Goal: Information Seeking & Learning: Find contact information

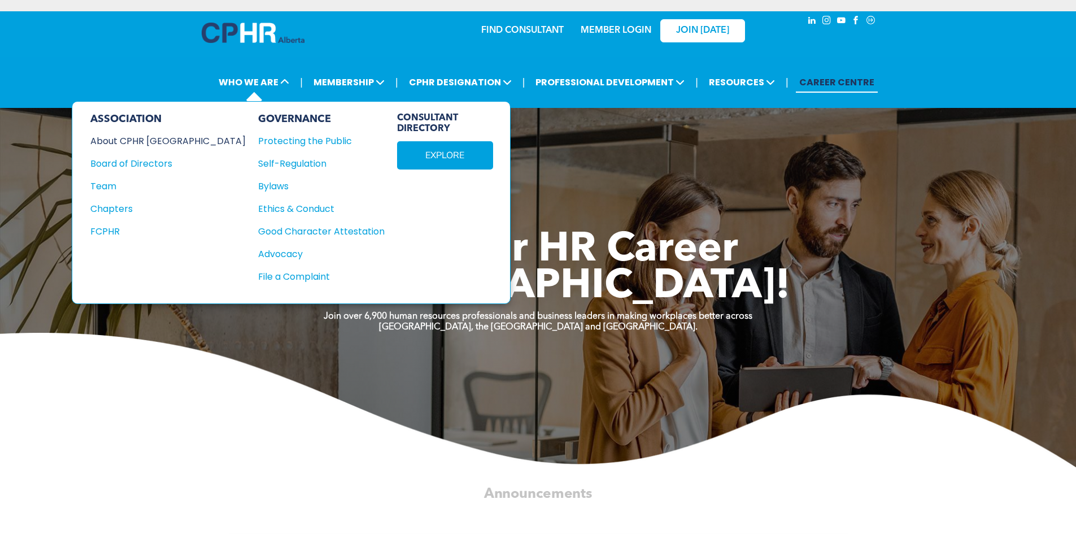
click at [150, 142] on div "About CPHR Alberta" at bounding box center [160, 141] width 140 height 14
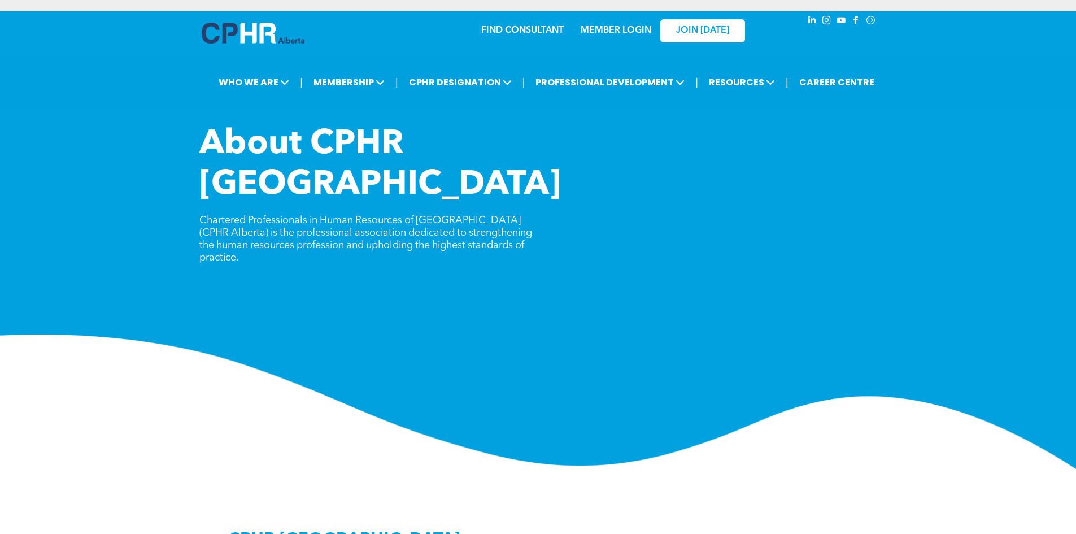
click at [540, 202] on div "About CPHR Alberta Chartered Professionals in Human Resources of Alberta (CPHR …" at bounding box center [538, 201] width 678 height 154
drag, startPoint x: 464, startPoint y: 189, endPoint x: 524, endPoint y: 203, distance: 61.9
click at [524, 214] on p "Chartered Professionals in Human Resources of Alberta (CPHR Alberta) is the pro…" at bounding box center [368, 239] width 339 height 50
drag, startPoint x: 535, startPoint y: 203, endPoint x: 511, endPoint y: 202, distance: 24.3
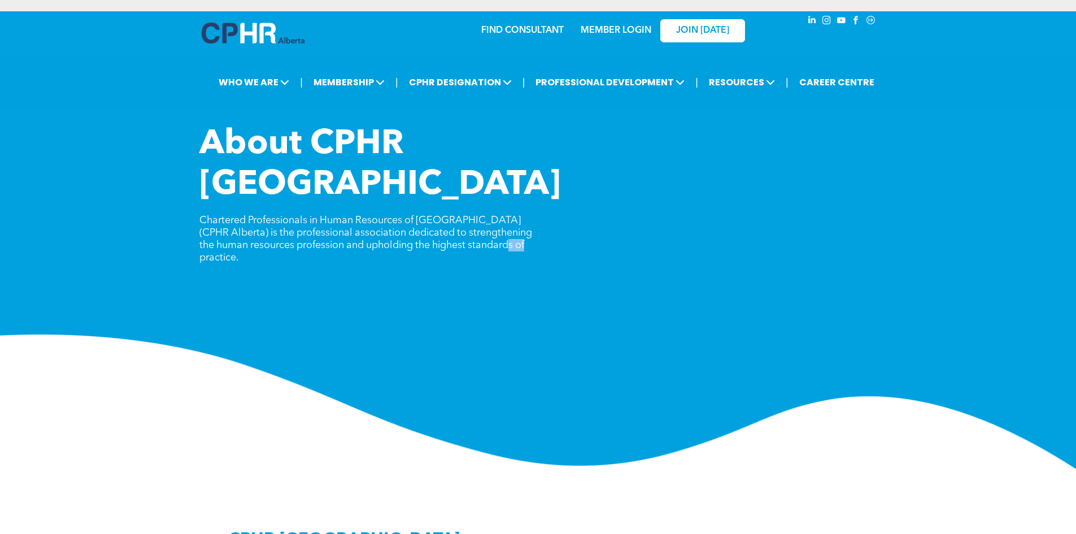
click at [510, 214] on p "Chartered Professionals in Human Resources of Alberta (CPHR Alberta) is the pro…" at bounding box center [368, 239] width 339 height 50
click at [512, 215] on span "Chartered Professionals in Human Resources of Alberta (CPHR Alberta) is the pro…" at bounding box center [365, 238] width 333 height 47
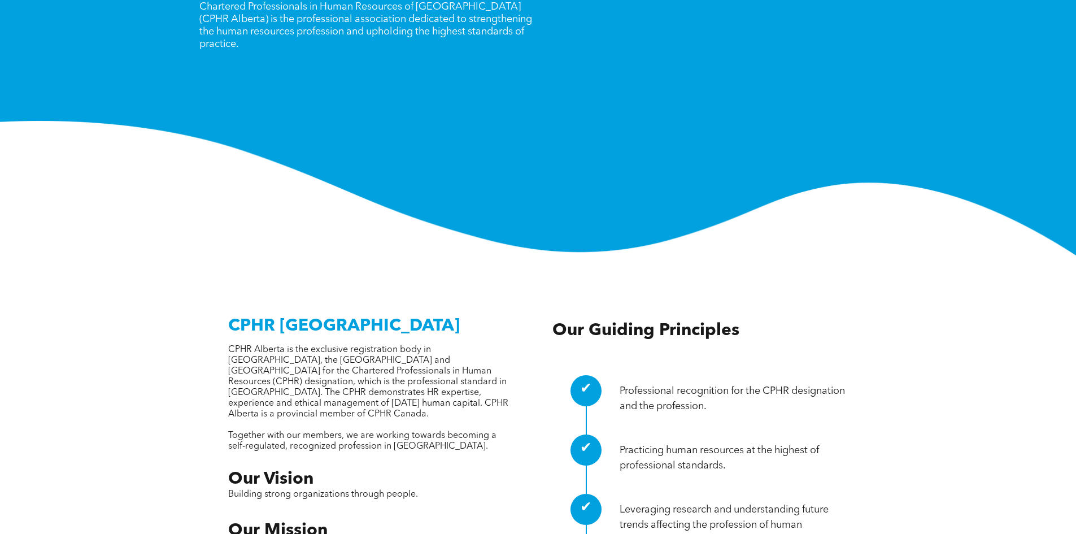
scroll to position [282, 0]
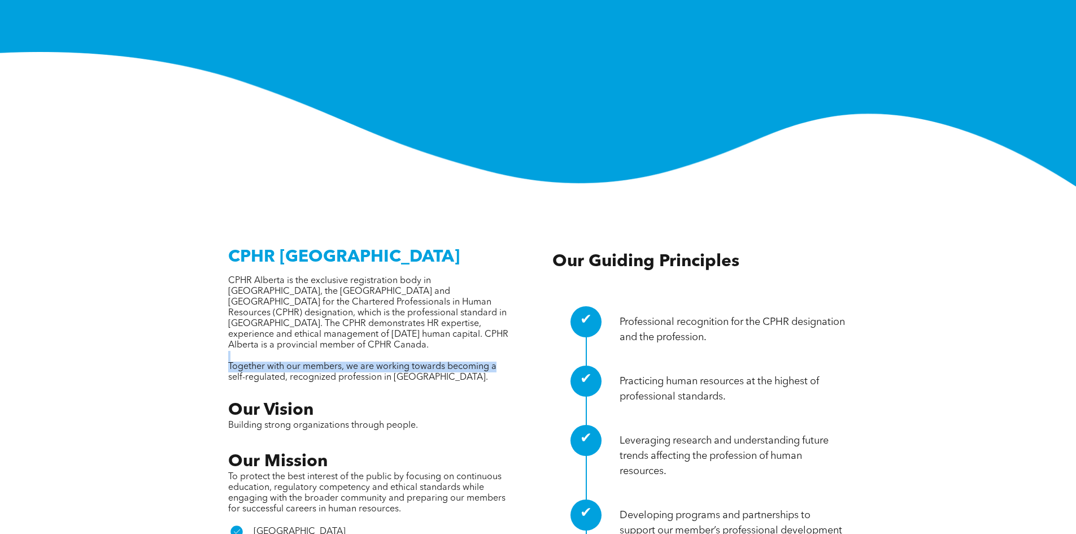
drag, startPoint x: 503, startPoint y: 307, endPoint x: 488, endPoint y: 301, distance: 16.8
click at [486, 362] on p "Together with our members, we are working towards becoming a self-regulated, re…" at bounding box center [370, 372] width 284 height 21
click at [488, 362] on span "Together with our members, we are working towards becoming a self-regulated, re…" at bounding box center [362, 372] width 268 height 20
drag, startPoint x: 487, startPoint y: 302, endPoint x: 391, endPoint y: 245, distance: 111.2
click at [436, 276] on div "CPHR Alberta is the exclusive registration body in Alberta, the Northwest Terri…" at bounding box center [370, 329] width 284 height 107
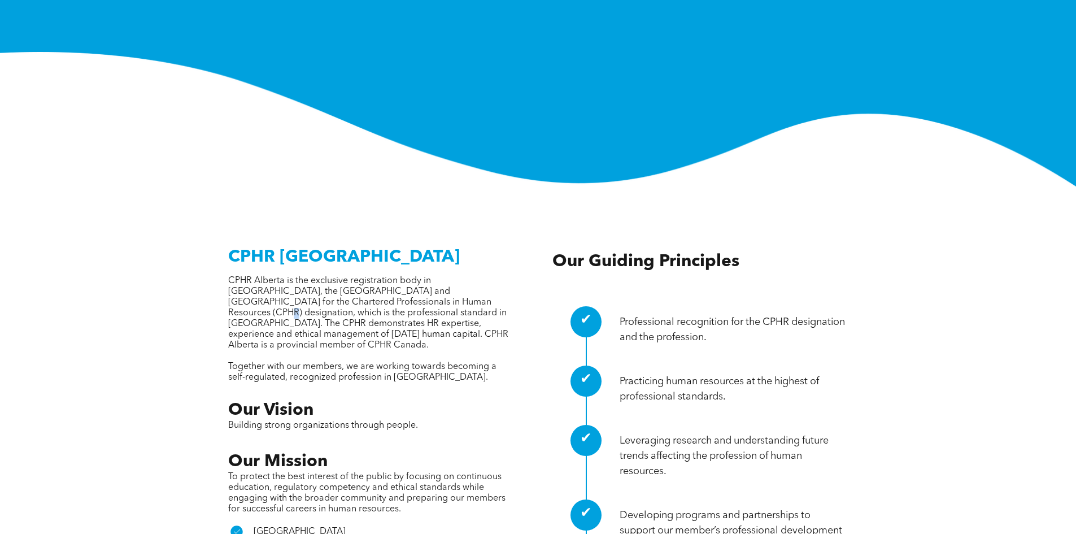
click at [391, 276] on span "CPHR Alberta is the exclusive registration body in Alberta, the Northwest Terri…" at bounding box center [368, 312] width 280 height 73
click at [481, 351] on p at bounding box center [370, 356] width 284 height 11
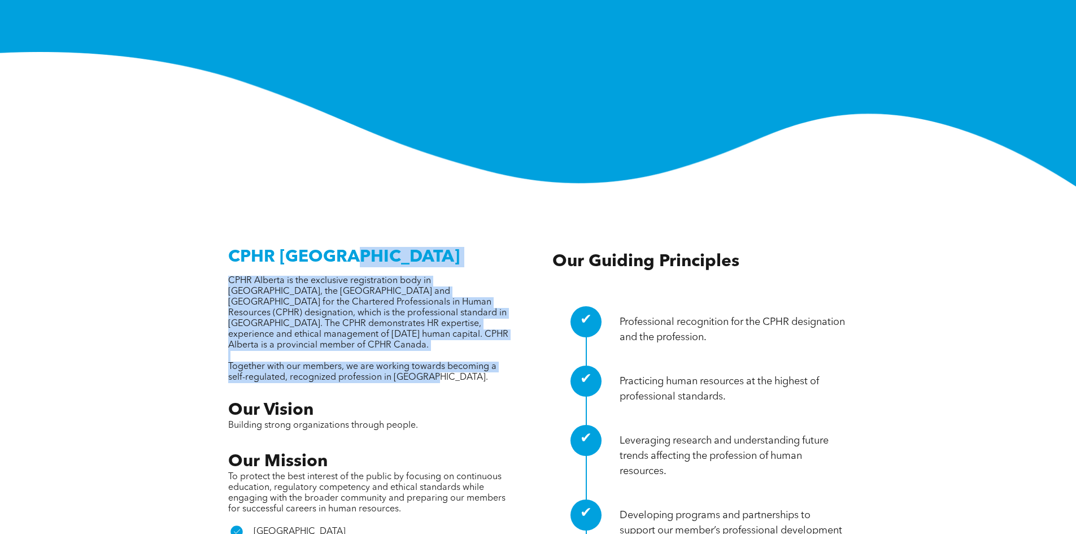
drag, startPoint x: 485, startPoint y: 312, endPoint x: 439, endPoint y: 278, distance: 57.1
click at [416, 276] on div "CPHR Alberta is the exclusive registration body in Alberta, the Northwest Terri…" at bounding box center [370, 329] width 284 height 107
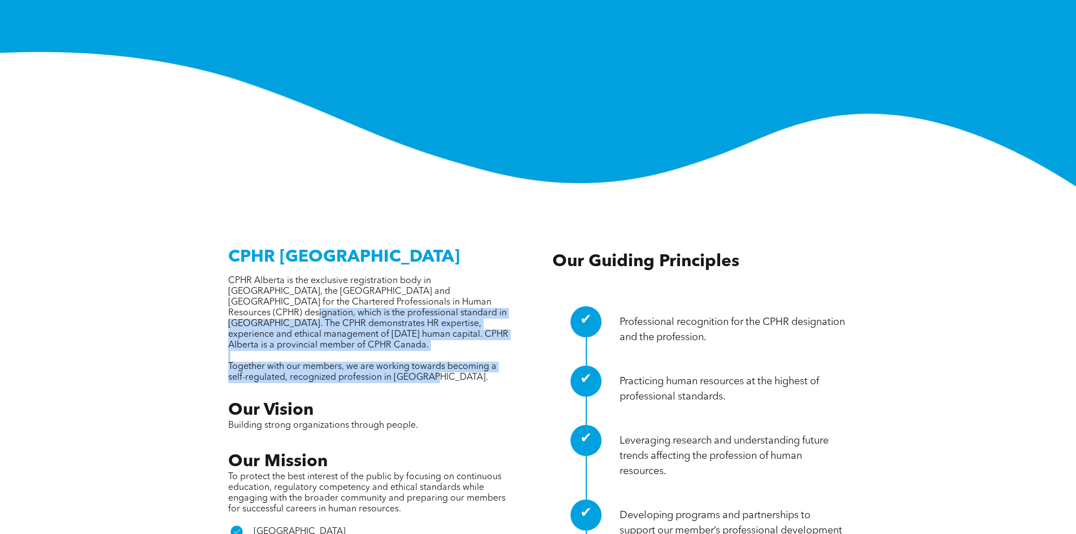
click at [454, 362] on span "Together with our members, we are working towards becoming a self-regulated, re…" at bounding box center [362, 372] width 268 height 20
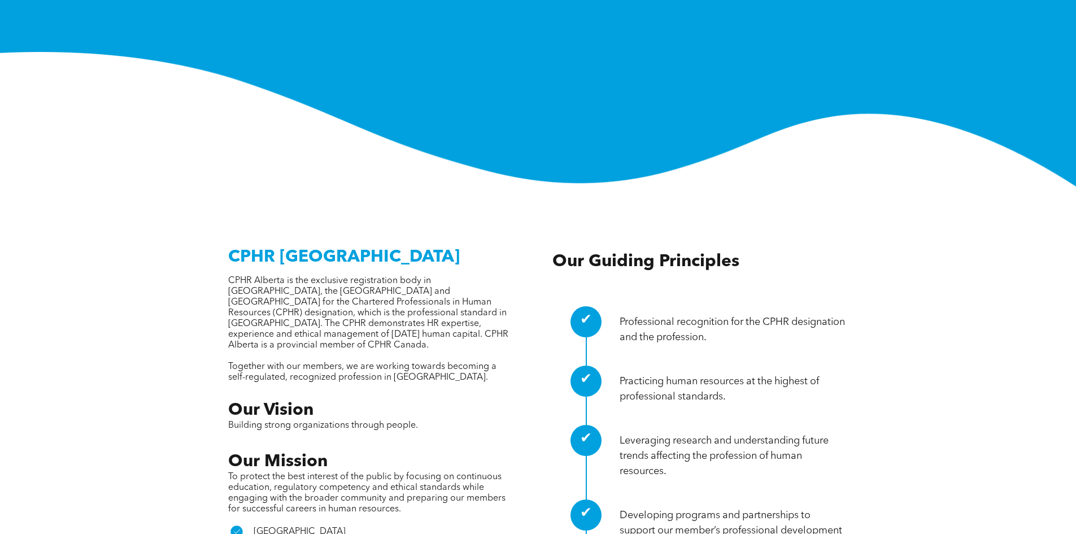
click at [424, 276] on span "CPHR Alberta is the exclusive registration body in Alberta, the Northwest Terri…" at bounding box center [368, 312] width 280 height 73
click at [372, 247] on h3 "CPHR Alberta" at bounding box center [370, 257] width 284 height 20
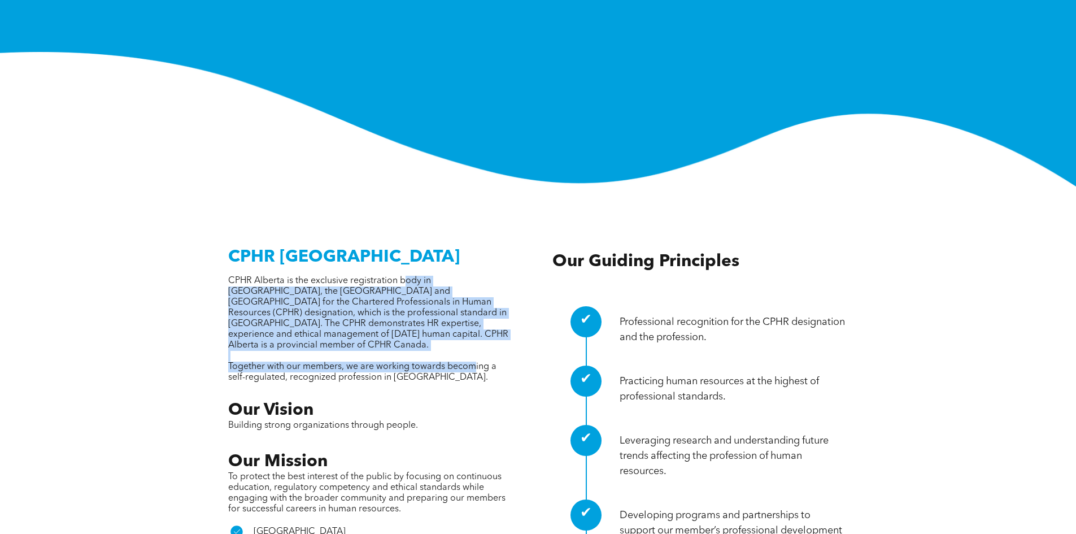
drag, startPoint x: 453, startPoint y: 273, endPoint x: 477, endPoint y: 301, distance: 36.4
click at [476, 300] on div "CPHR Alberta is the exclusive registration body in Alberta, the Northwest Terri…" at bounding box center [370, 329] width 284 height 107
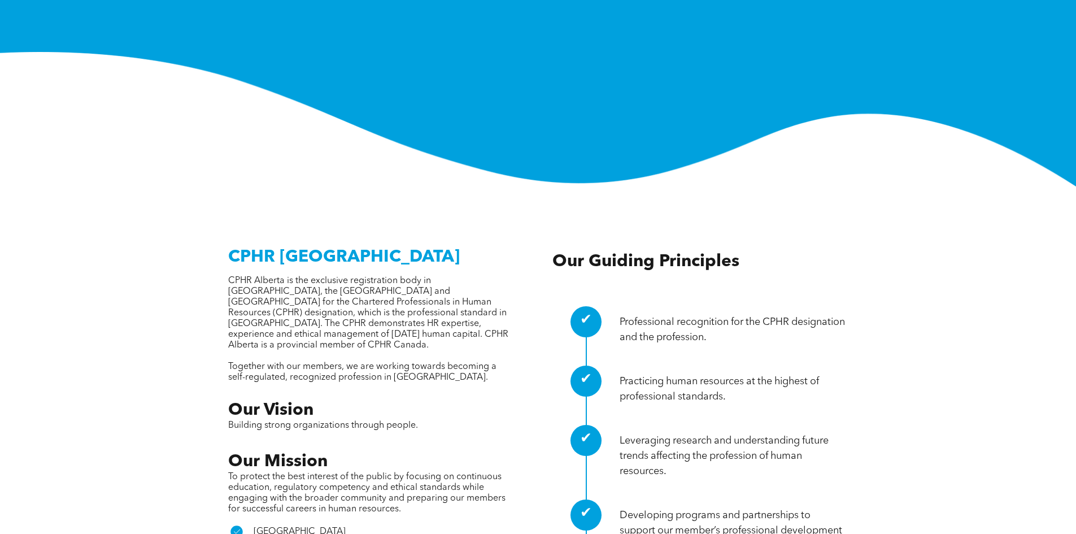
click at [477, 362] on span "Together with our members, we are working towards becoming a self-regulated, re…" at bounding box center [362, 372] width 268 height 20
drag, startPoint x: 491, startPoint y: 308, endPoint x: 411, endPoint y: 269, distance: 89.4
click at [467, 295] on div "CPHR Alberta is the exclusive registration body in Alberta, the Northwest Terri…" at bounding box center [370, 329] width 284 height 107
drag, startPoint x: 411, startPoint y: 269, endPoint x: 459, endPoint y: 268, distance: 48.0
click at [459, 276] on p "CPHR Alberta is the exclusive registration body in Alberta, the Northwest Terri…" at bounding box center [370, 313] width 284 height 75
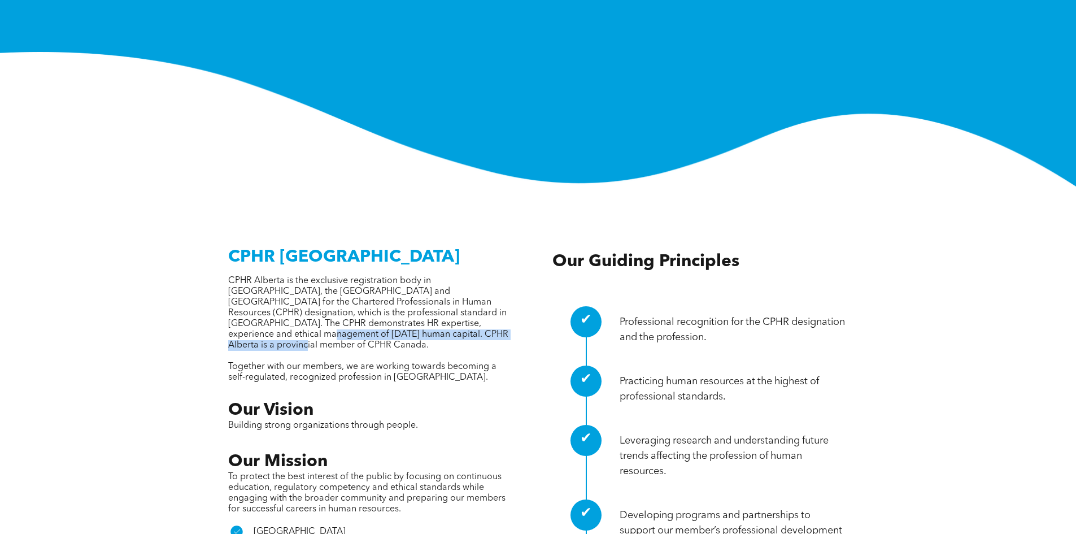
click at [459, 276] on span "CPHR Alberta is the exclusive registration body in Alberta, the Northwest Terri…" at bounding box center [368, 312] width 280 height 73
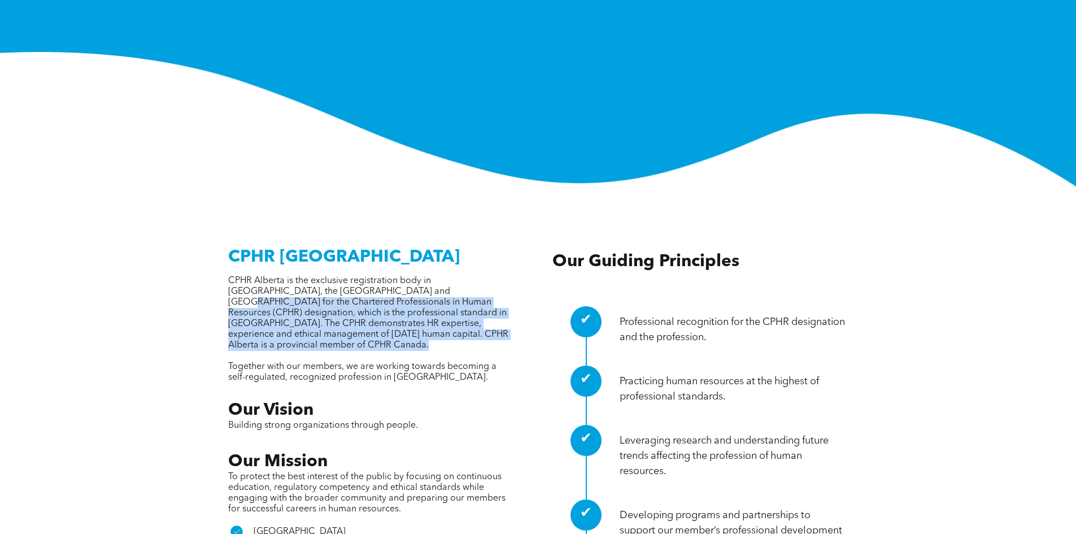
drag, startPoint x: 498, startPoint y: 293, endPoint x: 378, endPoint y: 237, distance: 132.7
click at [378, 276] on div "CPHR Alberta is the exclusive registration body in Alberta, the Northwest Terri…" at bounding box center [370, 329] width 284 height 107
click at [474, 281] on p "CPHR Alberta is the exclusive registration body in Alberta, the Northwest Terri…" at bounding box center [370, 313] width 284 height 75
drag, startPoint x: 474, startPoint y: 281, endPoint x: 329, endPoint y: 231, distance: 153.1
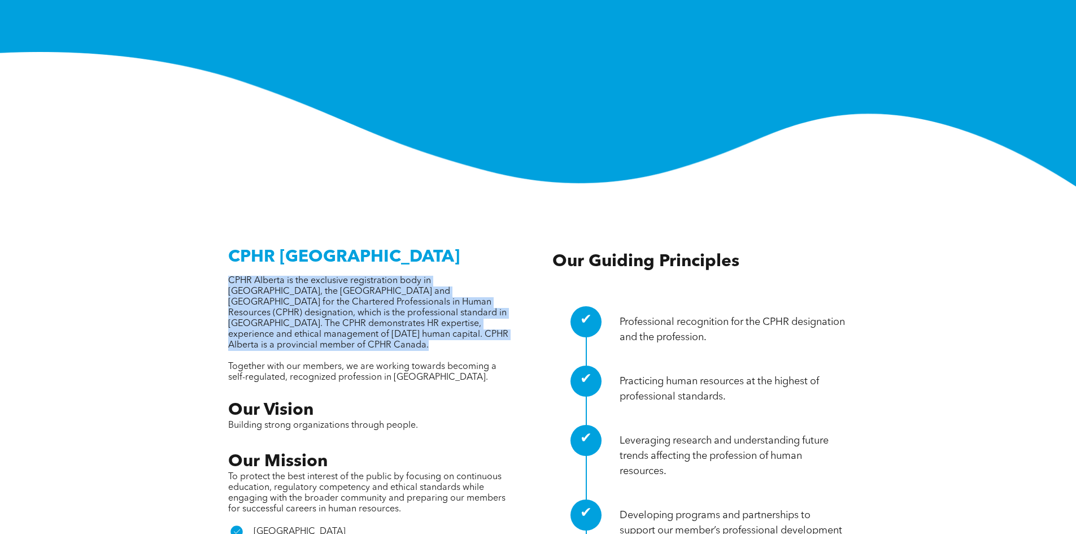
click at [301, 276] on p "CPHR Alberta is the exclusive registration body in Alberta, the Northwest Terri…" at bounding box center [370, 313] width 284 height 75
click at [414, 276] on span "CPHR Alberta is the exclusive registration body in Alberta, the Northwest Terri…" at bounding box center [368, 312] width 280 height 73
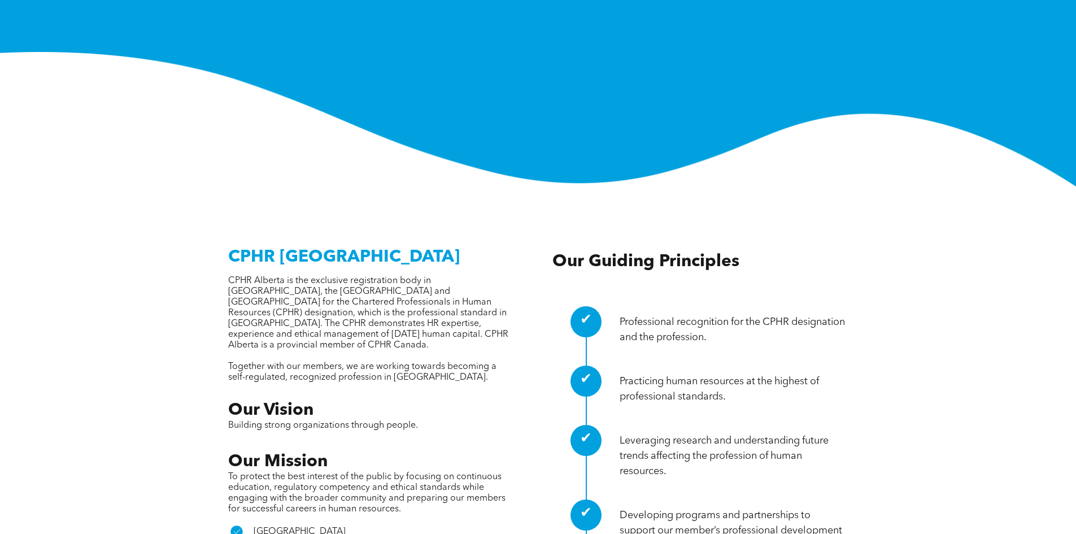
click at [434, 280] on p "CPHR Alberta is the exclusive registration body in Alberta, the Northwest Terri…" at bounding box center [370, 313] width 284 height 75
drag, startPoint x: 382, startPoint y: 255, endPoint x: 440, endPoint y: 283, distance: 64.7
click at [439, 283] on p "CPHR Alberta is the exclusive registration body in Alberta, the Northwest Terri…" at bounding box center [370, 313] width 284 height 75
click at [445, 285] on p "CPHR Alberta is the exclusive registration body in Alberta, the Northwest Terri…" at bounding box center [370, 313] width 284 height 75
click at [453, 283] on p "CPHR Alberta is the exclusive registration body in Alberta, the Northwest Terri…" at bounding box center [370, 313] width 284 height 75
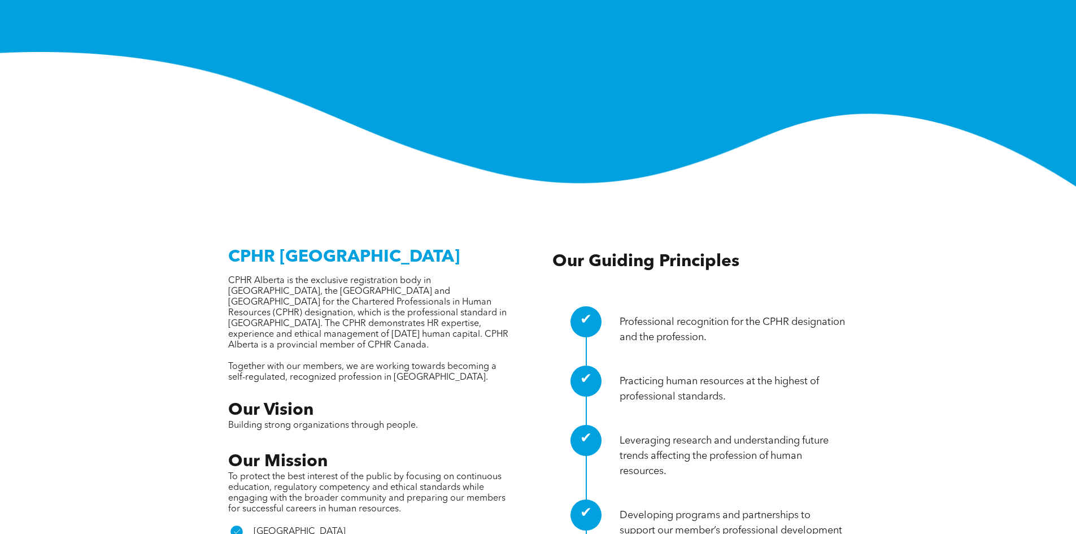
click at [455, 282] on p "CPHR Alberta is the exclusive registration body in Alberta, the Northwest Terri…" at bounding box center [370, 313] width 284 height 75
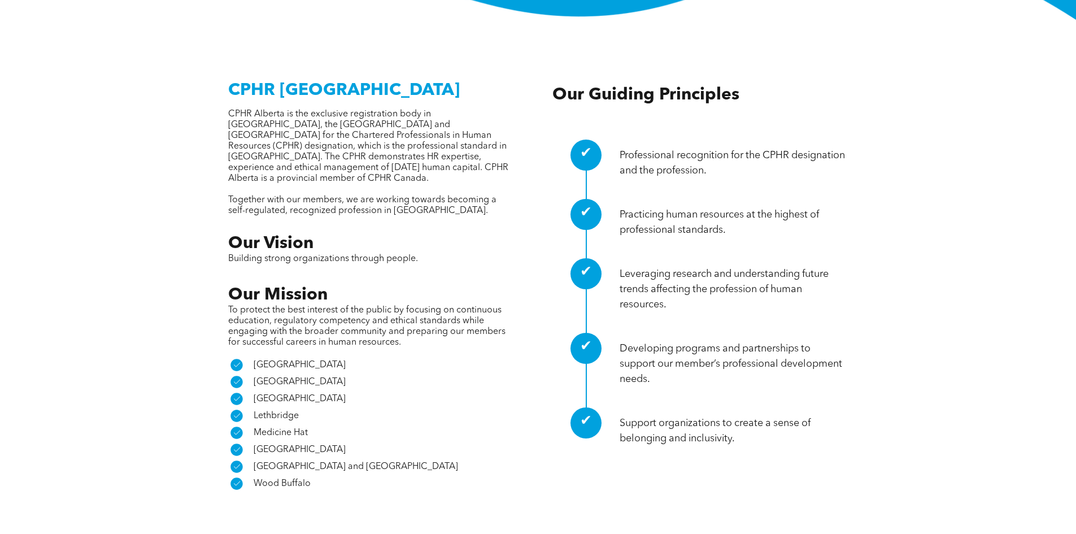
scroll to position [452, 0]
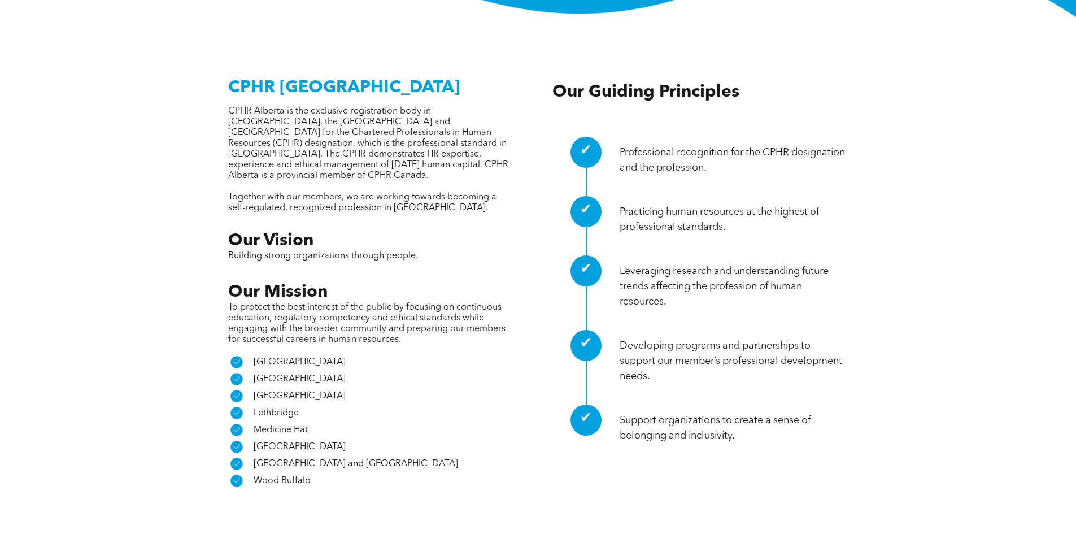
drag, startPoint x: 446, startPoint y: 202, endPoint x: 459, endPoint y: 273, distance: 73.0
click at [454, 230] on div "Our Vision Building strong organizations through people. Our Mission To protect…" at bounding box center [370, 287] width 284 height 115
click at [473, 388] on div "A check mark in a black circle on a white background. Edmonton" at bounding box center [370, 396] width 284 height 17
click at [475, 344] on div "CPHR Alberta CPHR Alberta is the exclusive registration body in Alberta, the No…" at bounding box center [370, 279] width 284 height 420
click at [476, 404] on div "A check mark in a black circle on a white background. Lethbridge" at bounding box center [370, 412] width 284 height 17
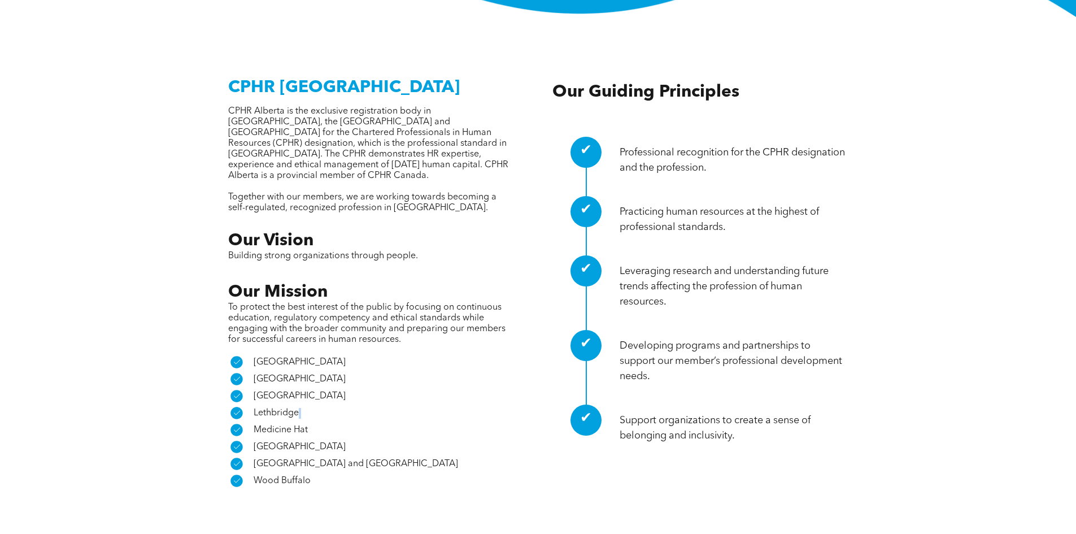
click at [476, 404] on div "A check mark in a black circle on a white background. Lethbridge" at bounding box center [370, 412] width 284 height 17
click at [427, 230] on div "Our Vision Building strong organizations through people. Our Mission To protect…" at bounding box center [370, 287] width 284 height 115
click at [427, 230] on h3 "Our Vision" at bounding box center [370, 240] width 284 height 20
click at [427, 161] on div "CPHR Alberta CPHR Alberta is the exclusive registration body in Alberta, the No…" at bounding box center [370, 279] width 284 height 420
drag, startPoint x: 424, startPoint y: 153, endPoint x: 452, endPoint y: 129, distance: 37.0
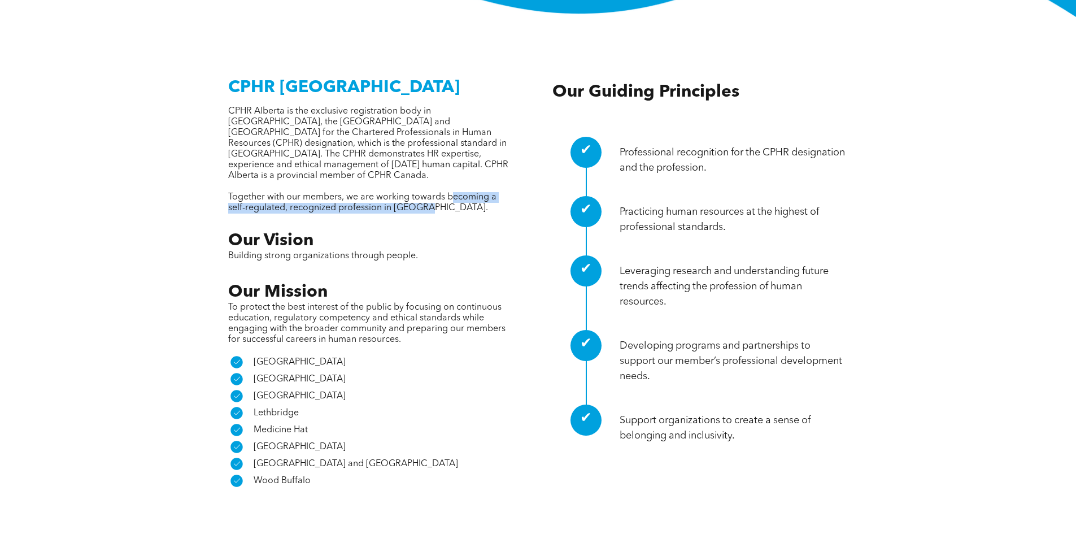
click at [452, 129] on div "CPHR Alberta CPHR Alberta is the exclusive registration body in Alberta, the No…" at bounding box center [370, 279] width 284 height 420
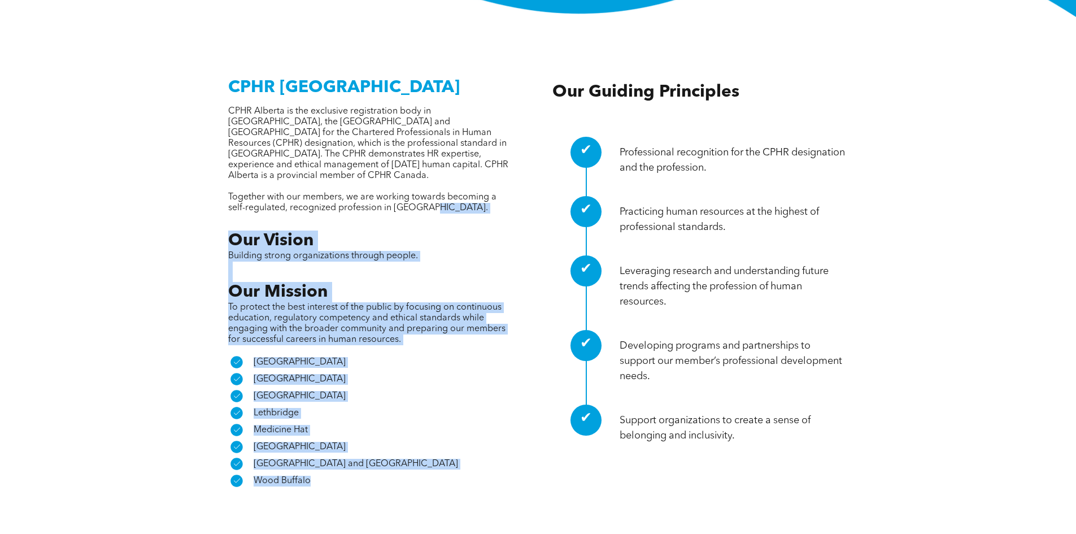
drag, startPoint x: 483, startPoint y: 423, endPoint x: 464, endPoint y: 177, distance: 246.5
click at [474, 264] on div "CPHR Alberta CPHR Alberta is the exclusive registration body in Alberta, the No…" at bounding box center [370, 279] width 284 height 420
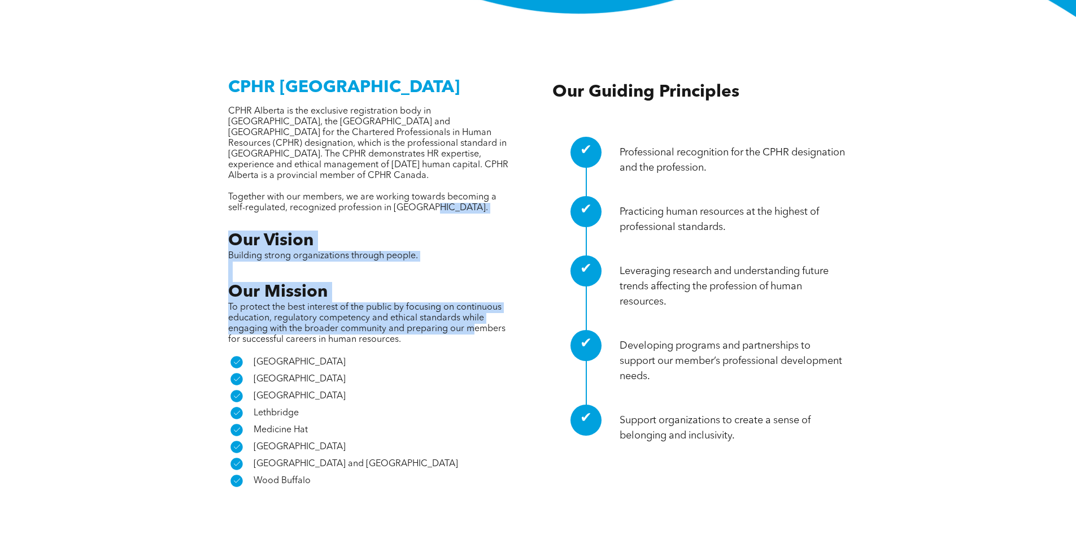
click at [464, 230] on h3 "Our Vision" at bounding box center [370, 240] width 284 height 20
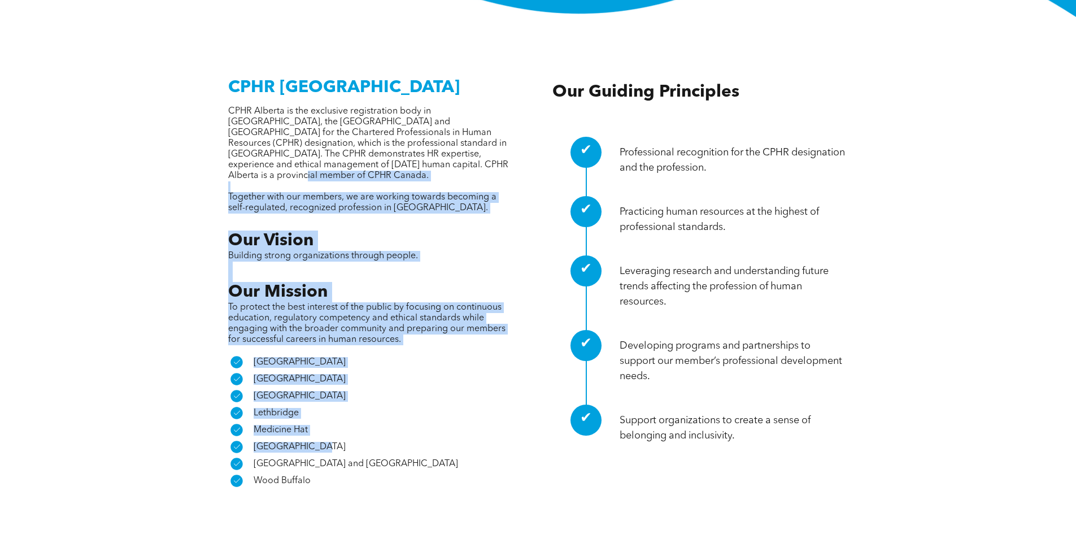
drag, startPoint x: 470, startPoint y: 107, endPoint x: 494, endPoint y: 391, distance: 285.2
click at [494, 389] on div "CPHR Alberta CPHR Alberta is the exclusive registration body in Alberta, the No…" at bounding box center [370, 279] width 284 height 420
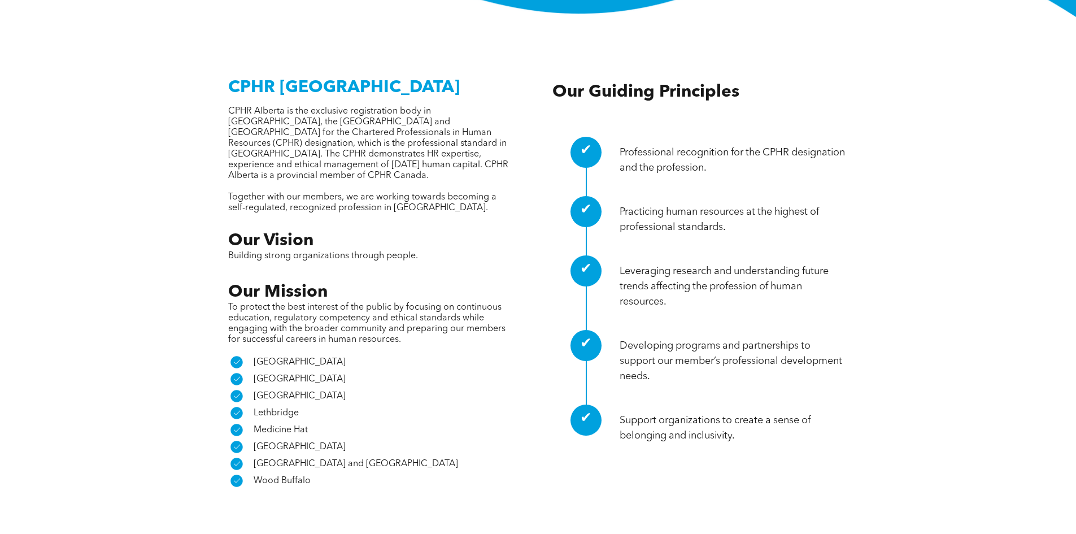
click at [494, 455] on div "A check mark in a black circle on a white background. Northwest Territories and…" at bounding box center [370, 463] width 284 height 17
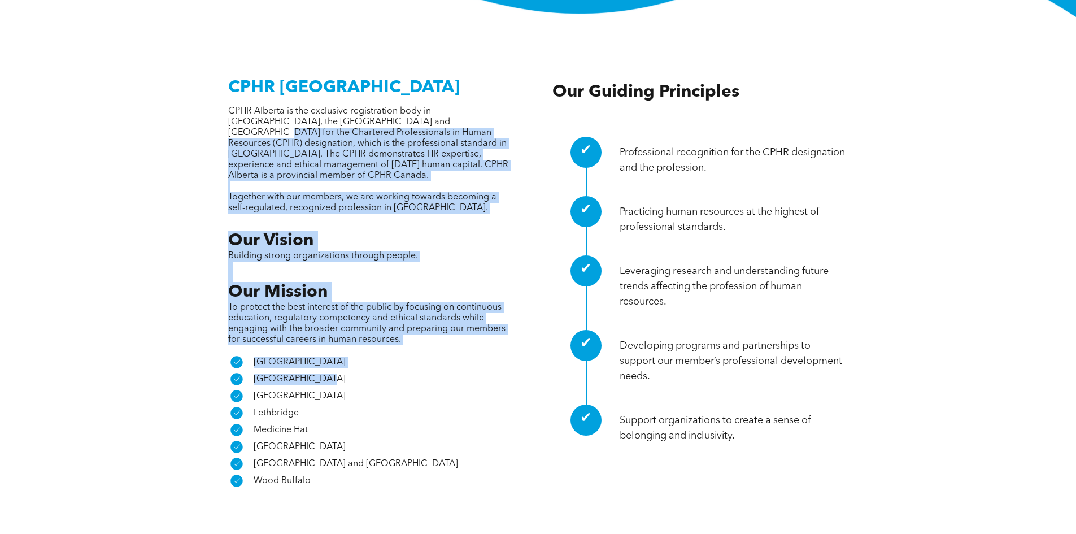
drag, startPoint x: 414, startPoint y: 101, endPoint x: 413, endPoint y: 64, distance: 36.2
click at [413, 69] on div "CPHR Alberta CPHR Alberta is the exclusive registration body in Alberta, the No…" at bounding box center [370, 279] width 284 height 420
click at [430, 106] on p "CPHR Alberta is the exclusive registration body in Alberta, the Northwest Terri…" at bounding box center [370, 143] width 284 height 75
drag, startPoint x: 412, startPoint y: 66, endPoint x: 455, endPoint y: 381, distance: 318.7
click at [452, 360] on div "CPHR Alberta CPHR Alberta is the exclusive registration body in Alberta, the No…" at bounding box center [370, 279] width 284 height 420
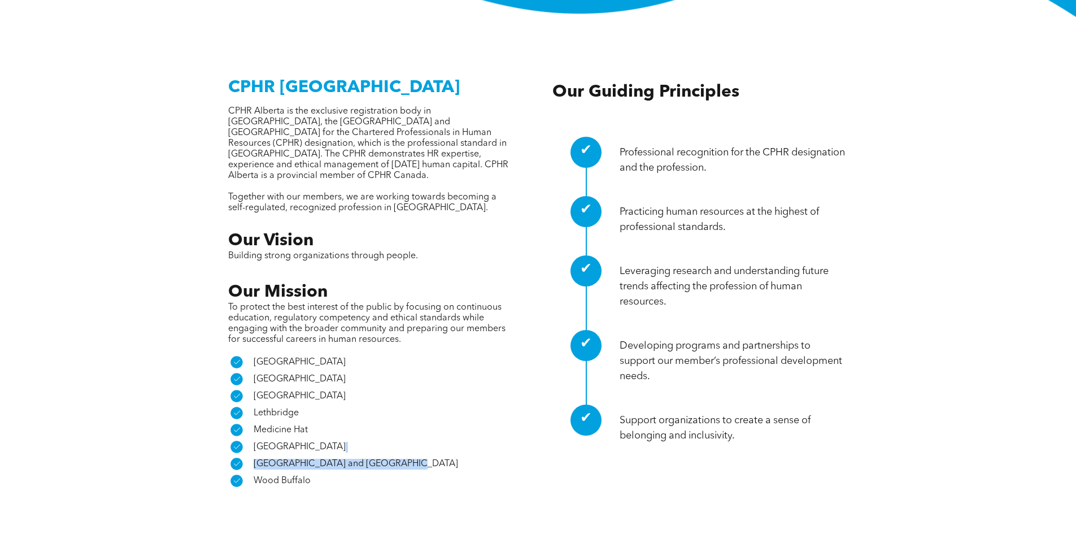
drag, startPoint x: 455, startPoint y: 381, endPoint x: 455, endPoint y: 393, distance: 11.3
click at [455, 393] on div "CPHR Alberta CPHR Alberta is the exclusive registration body in Alberta, the No…" at bounding box center [370, 279] width 284 height 420
click at [456, 455] on div "A check mark in a black circle on a white background. Northwest Territories and…" at bounding box center [370, 463] width 284 height 17
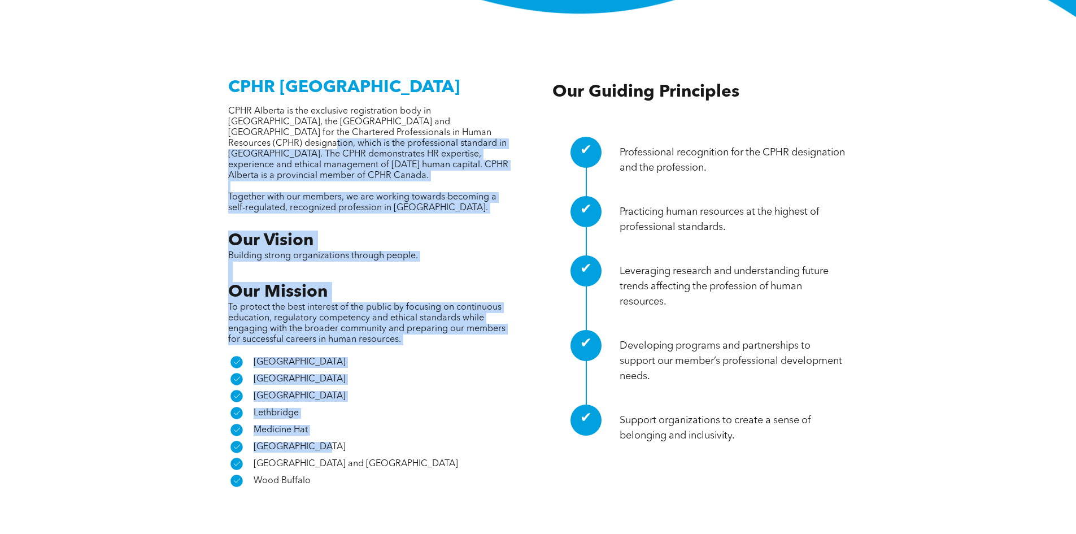
drag, startPoint x: 458, startPoint y: 386, endPoint x: 428, endPoint y: 83, distance: 304.9
click at [428, 83] on div "CPHR Alberta CPHR Alberta is the exclusive registration body in Alberta, the No…" at bounding box center [370, 279] width 284 height 420
click at [439, 111] on p "CPHR Alberta is the exclusive registration body in Alberta, the Northwest Terri…" at bounding box center [370, 143] width 284 height 75
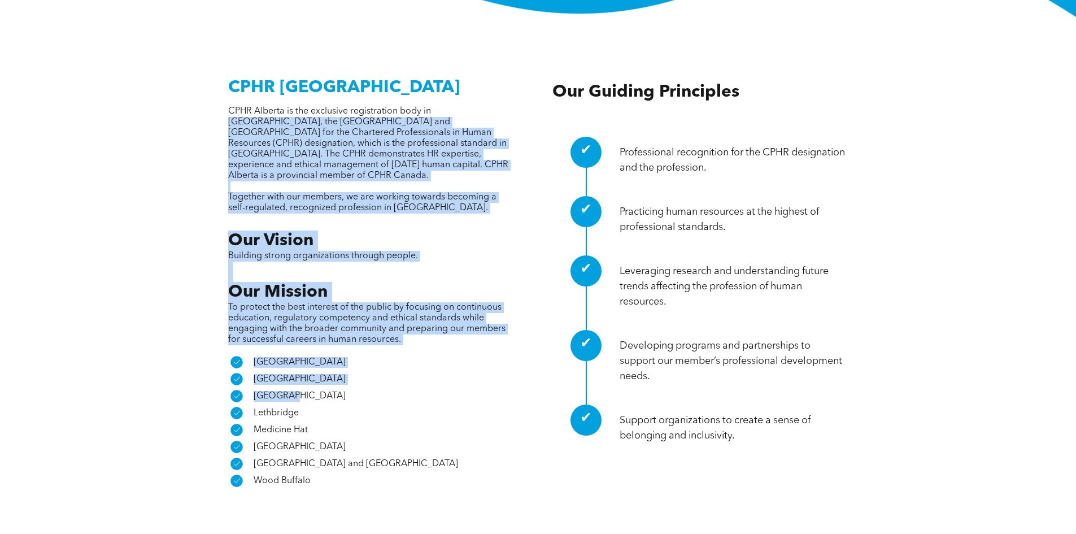
drag, startPoint x: 433, startPoint y: 62, endPoint x: 453, endPoint y: 330, distance: 269.6
click at [453, 330] on div "CPHR Alberta CPHR Alberta is the exclusive registration body in Alberta, the No…" at bounding box center [370, 279] width 284 height 420
click at [453, 388] on div "A check mark in a black circle on a white background. Edmonton" at bounding box center [370, 396] width 284 height 17
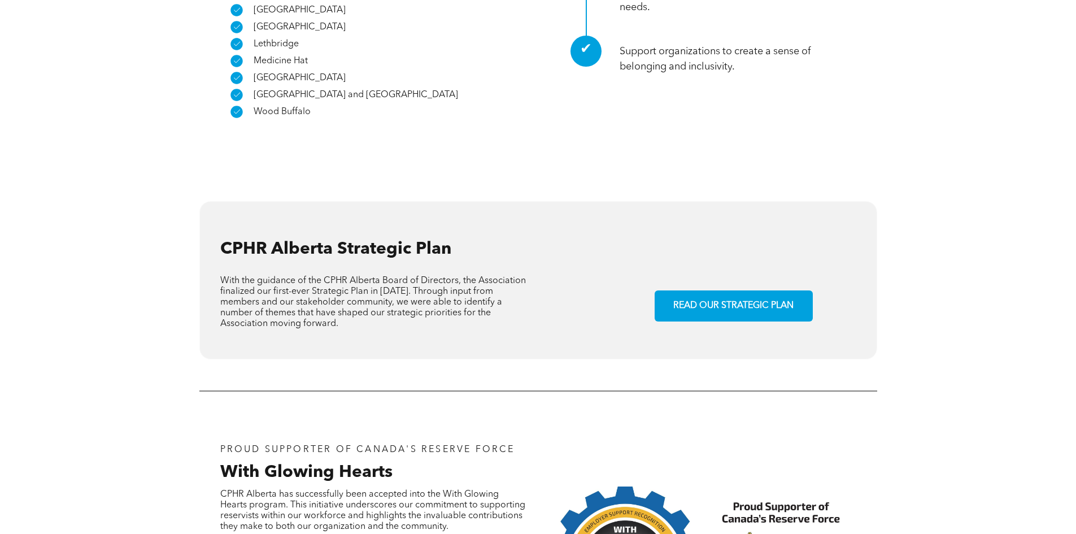
scroll to position [847, 0]
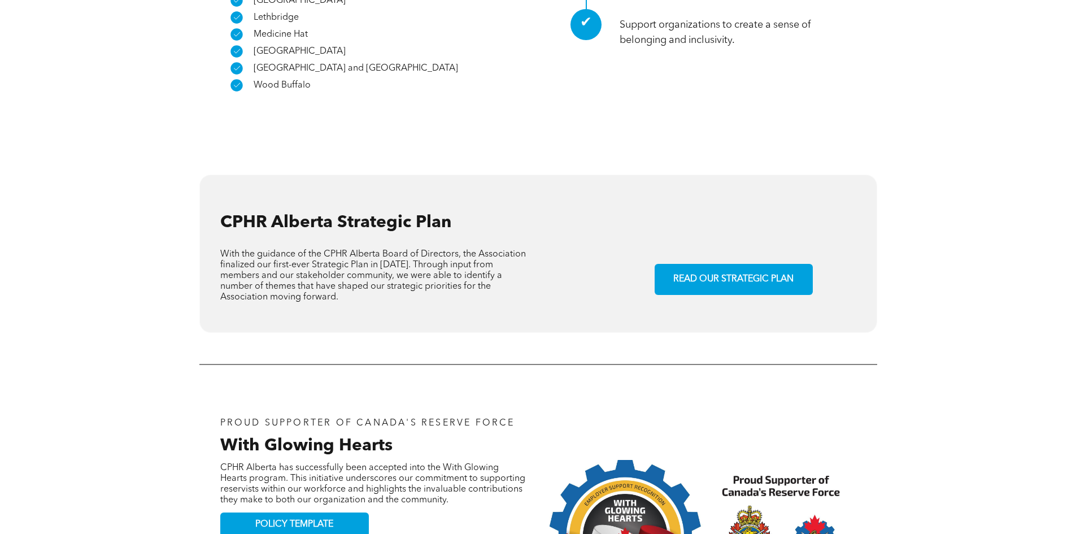
drag, startPoint x: 456, startPoint y: 218, endPoint x: 449, endPoint y: 231, distance: 14.9
click at [454, 250] on span "With the guidance of the CPHR Alberta Board of Directors, the Association final…" at bounding box center [373, 276] width 306 height 52
click at [444, 249] on p "With the guidance of the CPHR Alberta Board of Directors, the Association final…" at bounding box center [373, 276] width 307 height 54
drag, startPoint x: 411, startPoint y: 234, endPoint x: 415, endPoint y: 246, distance: 13.0
click at [415, 246] on div "CPHR Alberta Strategic Plan With the guidance of the CPHR Alberta Board of Dire…" at bounding box center [399, 253] width 358 height 134
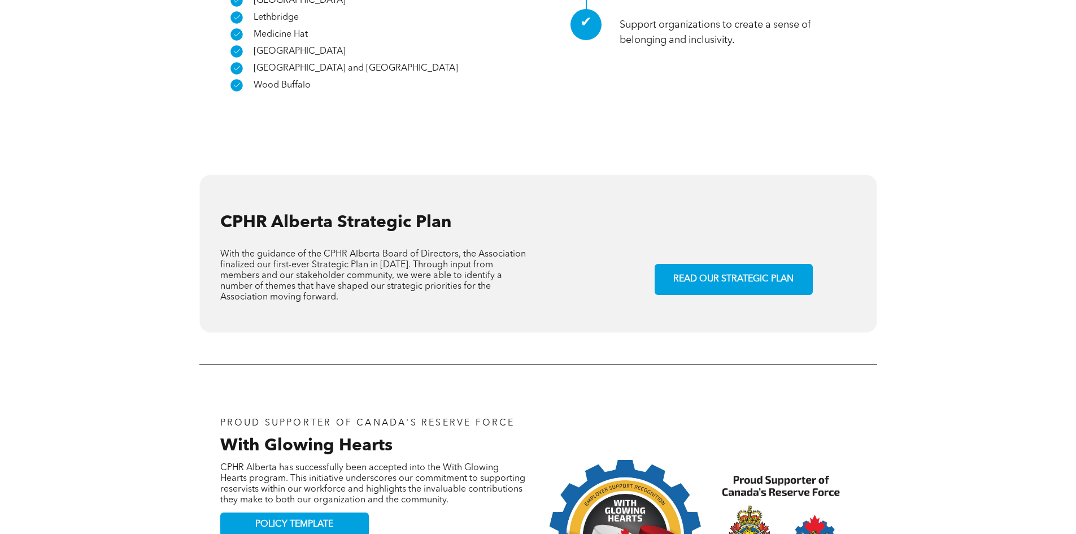
click at [423, 250] on div "CPHR Alberta Strategic Plan With the guidance of the CPHR Alberta Board of Dire…" at bounding box center [399, 253] width 358 height 134
drag, startPoint x: 423, startPoint y: 250, endPoint x: 423, endPoint y: 264, distance: 14.1
click at [423, 264] on div "CPHR Alberta Strategic Plan With the guidance of the CPHR Alberta Board of Dire…" at bounding box center [538, 254] width 678 height 158
click at [422, 259] on div "CPHR Alberta Strategic Plan With the guidance of the CPHR Alberta Board of Dire…" at bounding box center [538, 254] width 678 height 158
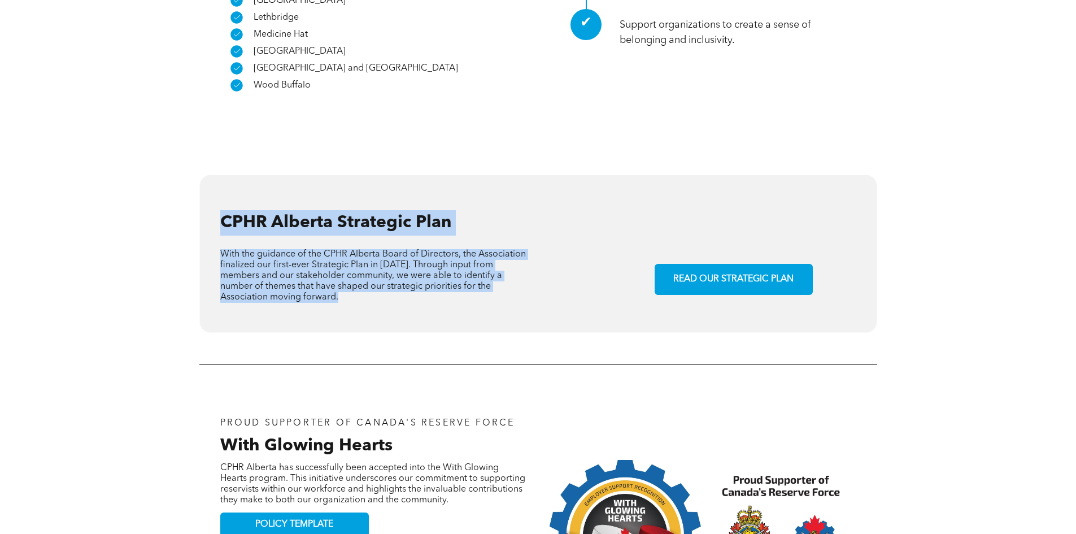
drag, startPoint x: 422, startPoint y: 259, endPoint x: 178, endPoint y: 149, distance: 268.0
click at [178, 149] on div "CPHR Alberta Strategic Plan With the guidance of the CPHR Alberta Board of Dire…" at bounding box center [538, 247] width 1076 height 203
click at [207, 175] on div "CPHR Alberta Strategic Plan With the guidance of the CPHR Alberta Board of Dire…" at bounding box center [538, 254] width 678 height 158
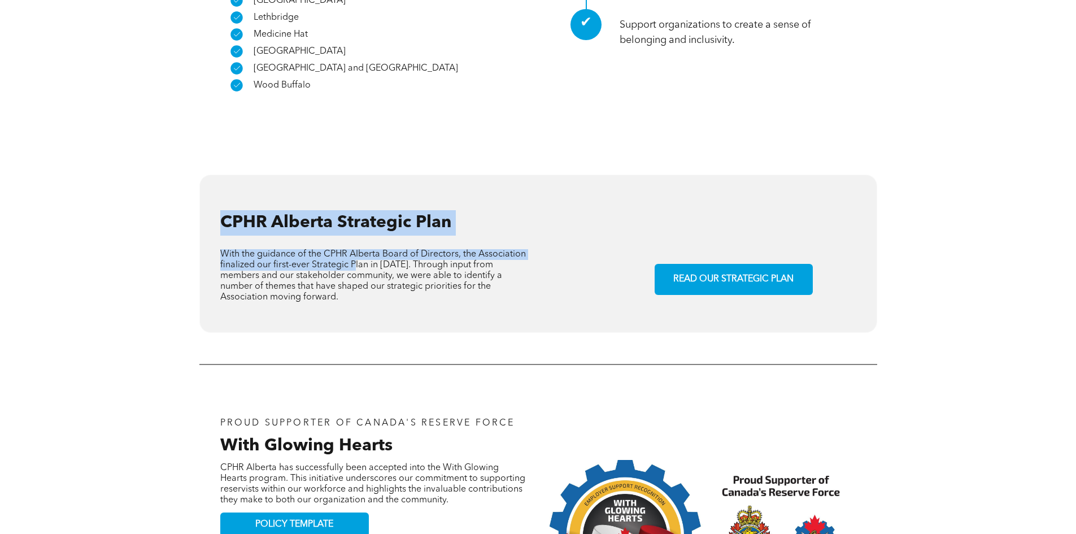
drag, startPoint x: 194, startPoint y: 144, endPoint x: 404, endPoint y: 227, distance: 226.0
click at [394, 220] on div "CPHR Alberta Strategic Plan With the guidance of the CPHR Alberta Board of Dire…" at bounding box center [538, 247] width 1076 height 203
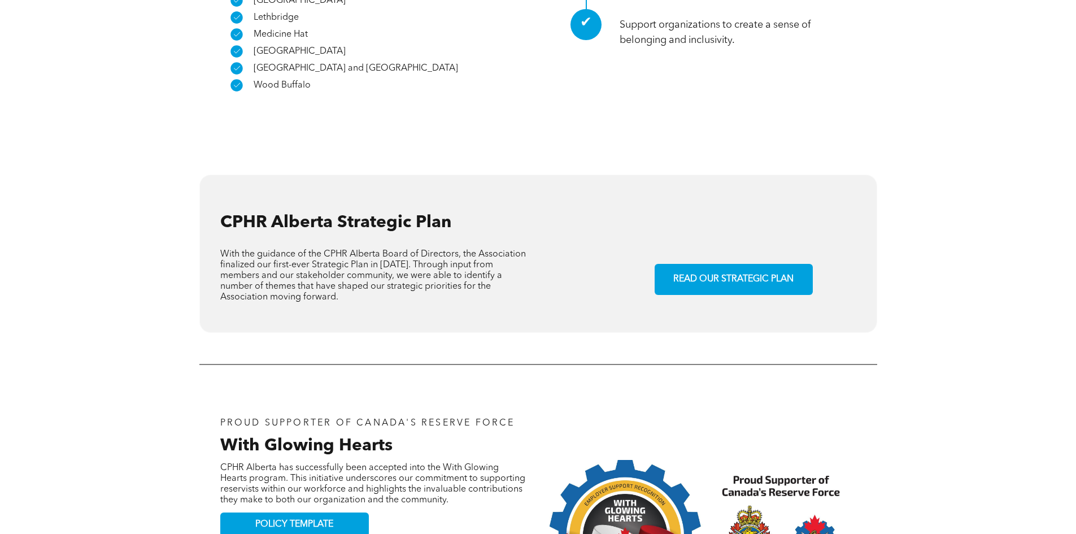
click at [419, 242] on div "CPHR Alberta Strategic Plan With the guidance of the CPHR Alberta Board of Dire…" at bounding box center [399, 253] width 358 height 134
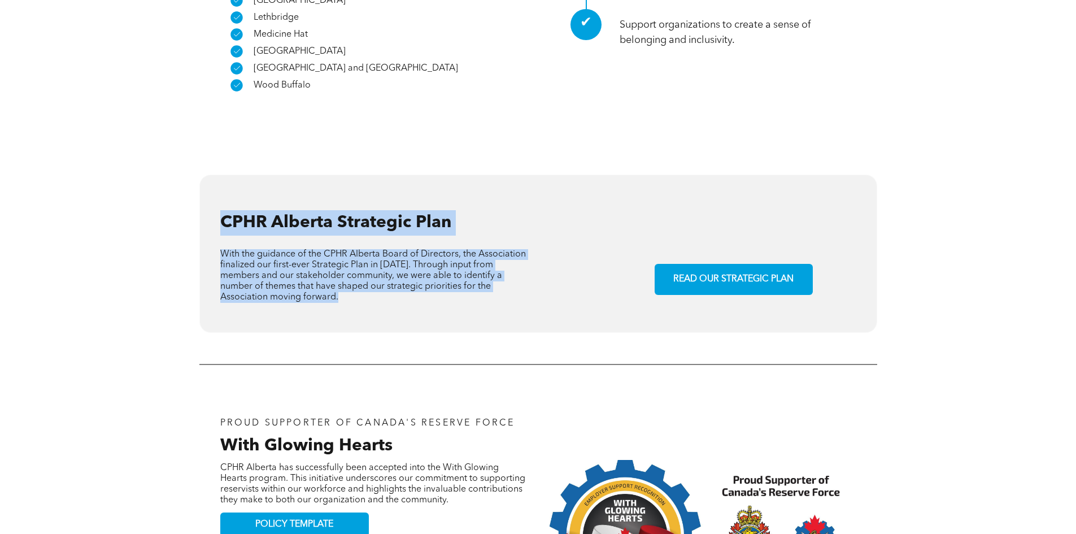
drag, startPoint x: 419, startPoint y: 242, endPoint x: 220, endPoint y: 142, distance: 222.6
click at [220, 186] on div "CPHR Alberta Strategic Plan With the guidance of the CPHR Alberta Board of Dire…" at bounding box center [399, 253] width 358 height 134
drag, startPoint x: 220, startPoint y: 142, endPoint x: 418, endPoint y: 245, distance: 223.4
click at [408, 238] on div "CPHR Alberta Strategic Plan With the guidance of the CPHR Alberta Board of Dire…" at bounding box center [399, 253] width 358 height 134
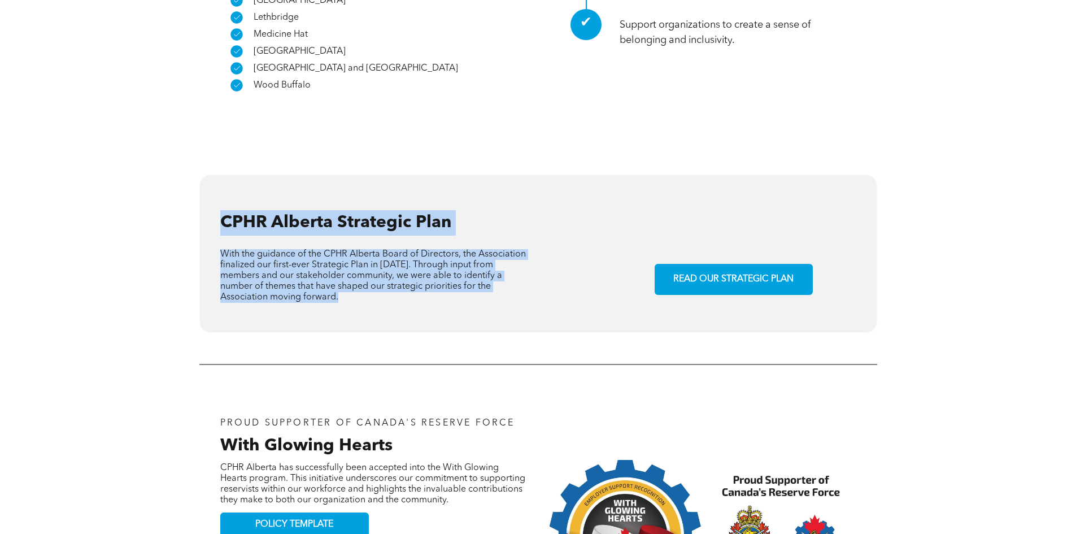
click at [418, 245] on div "CPHR Alberta Strategic Plan With the guidance of the CPHR Alberta Board of Dire…" at bounding box center [399, 253] width 358 height 134
drag, startPoint x: 285, startPoint y: 194, endPoint x: 184, endPoint y: 142, distance: 113.7
click at [184, 146] on div "CPHR Alberta Strategic Plan With the guidance of the CPHR Alberta Board of Dire…" at bounding box center [538, 247] width 1076 height 203
drag, startPoint x: 184, startPoint y: 142, endPoint x: 442, endPoint y: 251, distance: 280.2
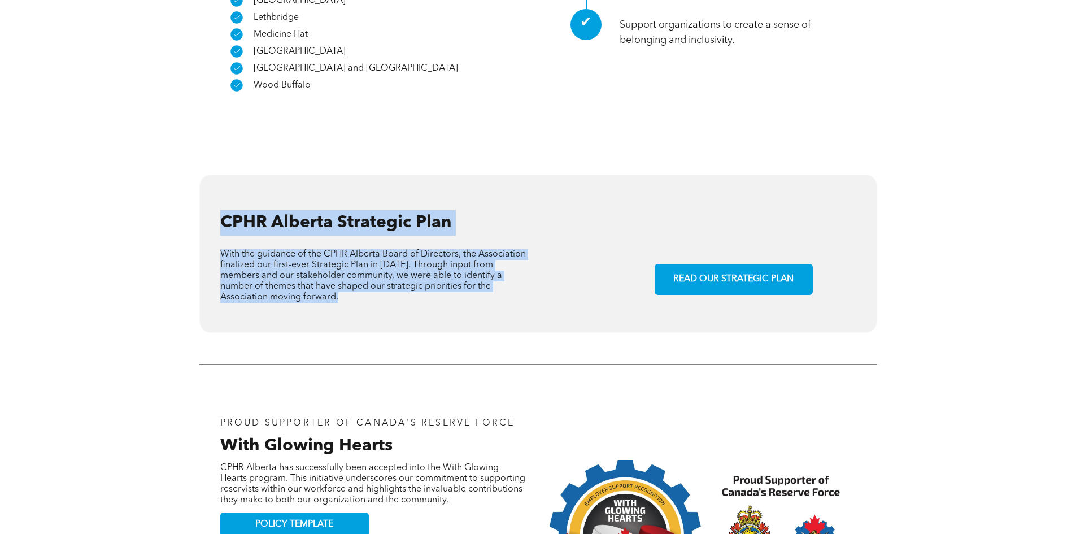
click at [442, 251] on div "CPHR Alberta Strategic Plan With the guidance of the CPHR Alberta Board of Dire…" at bounding box center [538, 247] width 1076 height 203
click at [442, 251] on div "CPHR Alberta Strategic Plan With the guidance of the CPHR Alberta Board of Dire…" at bounding box center [399, 253] width 358 height 134
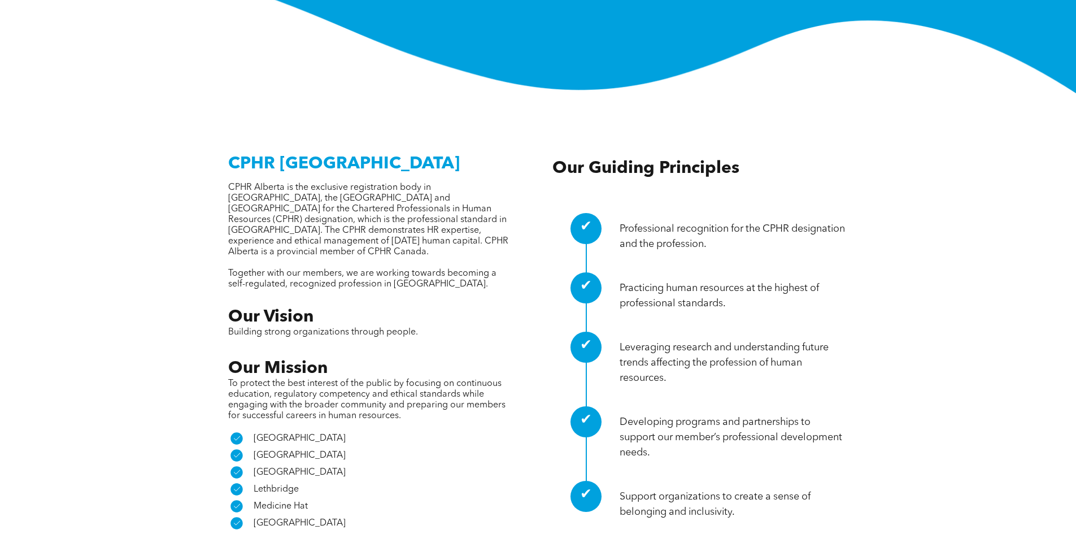
scroll to position [395, 0]
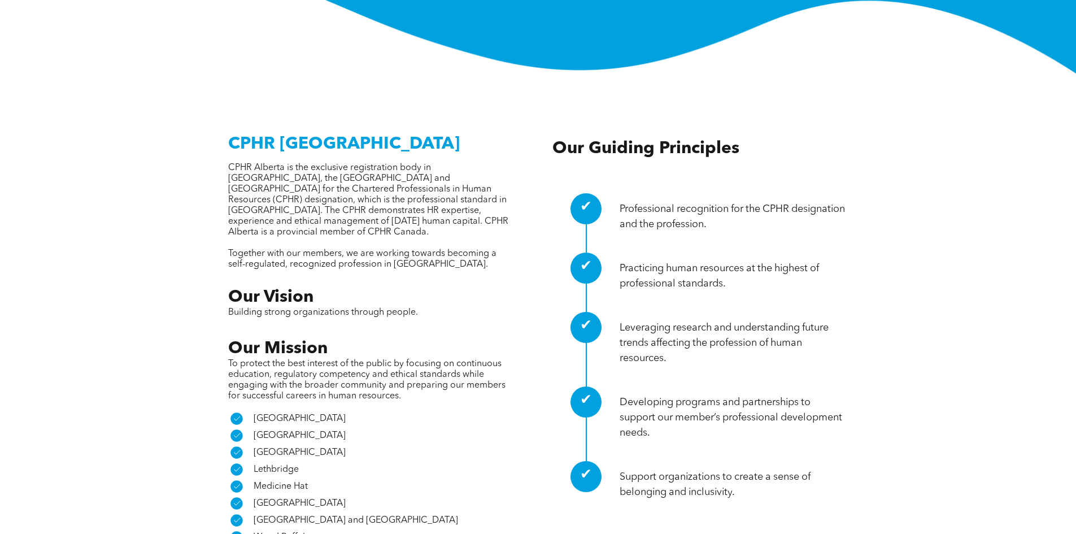
drag, startPoint x: 447, startPoint y: 332, endPoint x: 422, endPoint y: 332, distance: 24.9
click at [446, 359] on p "To protect the best interest of the public by focusing on continuous education,…" at bounding box center [370, 380] width 284 height 43
drag
click at [398, 359] on p "To protect the best interest of the public by focusing on continuous education,…" at bounding box center [370, 380] width 284 height 43
click at [362, 359] on span "To protect the best interest of the public by focusing on continuous education,…" at bounding box center [366, 379] width 277 height 41
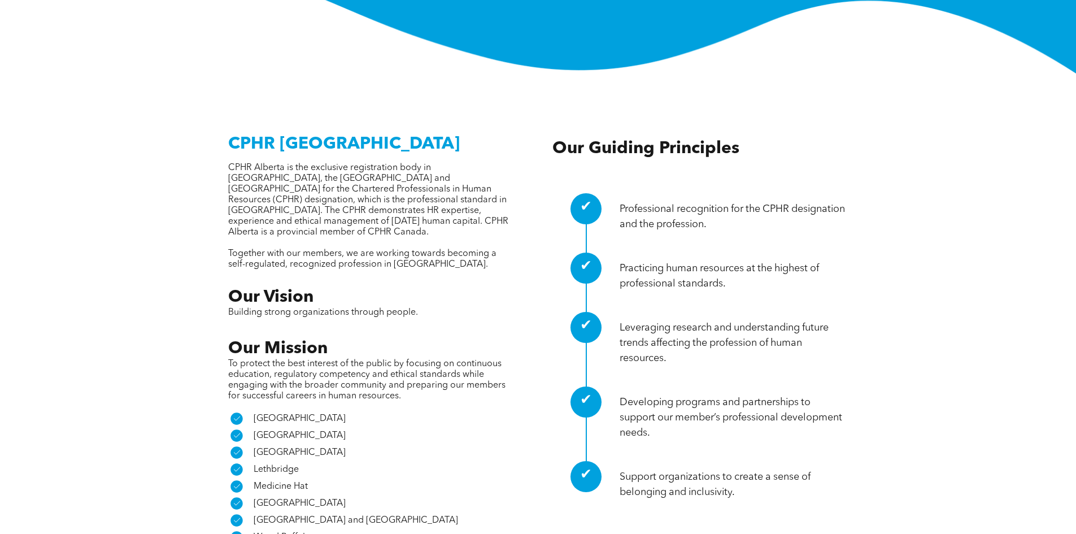
click at [355, 359] on span "To protect the best interest of the public by focusing on continuous education,…" at bounding box center [366, 379] width 277 height 41
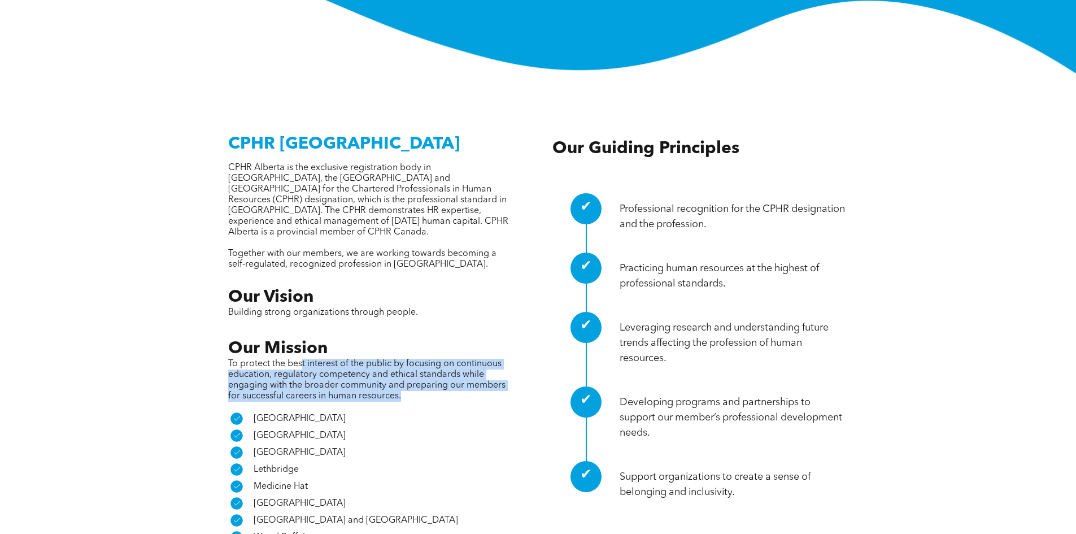
click at [428, 359] on p "To protect the best interest of the public by focusing on continuous education,…" at bounding box center [370, 380] width 284 height 43
click at [433, 359] on p "To protect the best interest of the public by focusing on continuous education,…" at bounding box center [370, 380] width 284 height 43
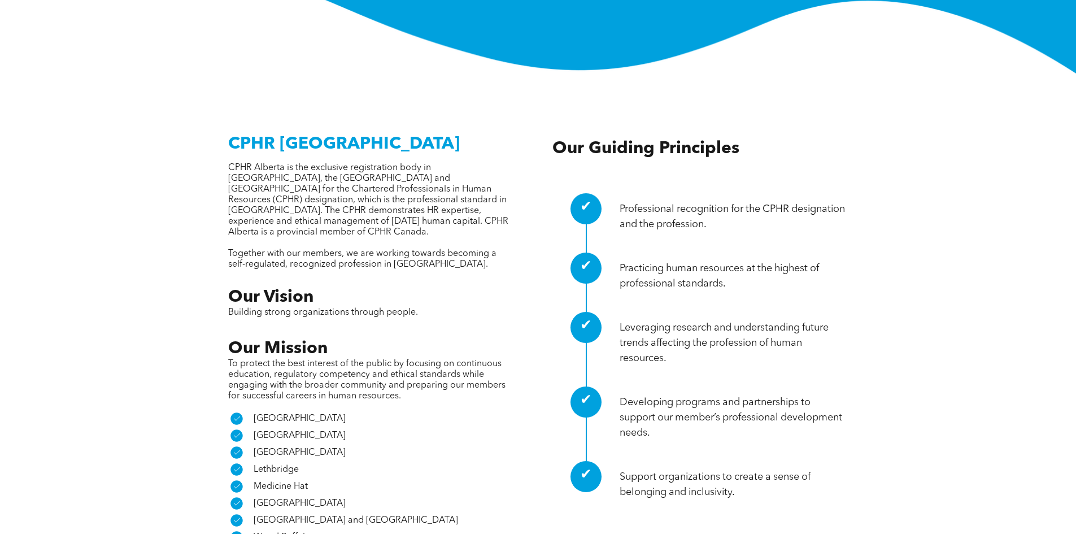
click at [447, 359] on p "To protect the best interest of the public by focusing on continuous education,…" at bounding box center [370, 380] width 284 height 43
click at [414, 359] on span "To protect the best interest of the public by focusing on continuous education,…" at bounding box center [366, 379] width 277 height 41
click at [426, 330] on div "CPHR Alberta CPHR Alberta is the exclusive registration body in Alberta, the No…" at bounding box center [370, 335] width 284 height 420
click at [431, 359] on p "To protect the best interest of the public by focusing on continuous education,…" at bounding box center [370, 380] width 284 height 43
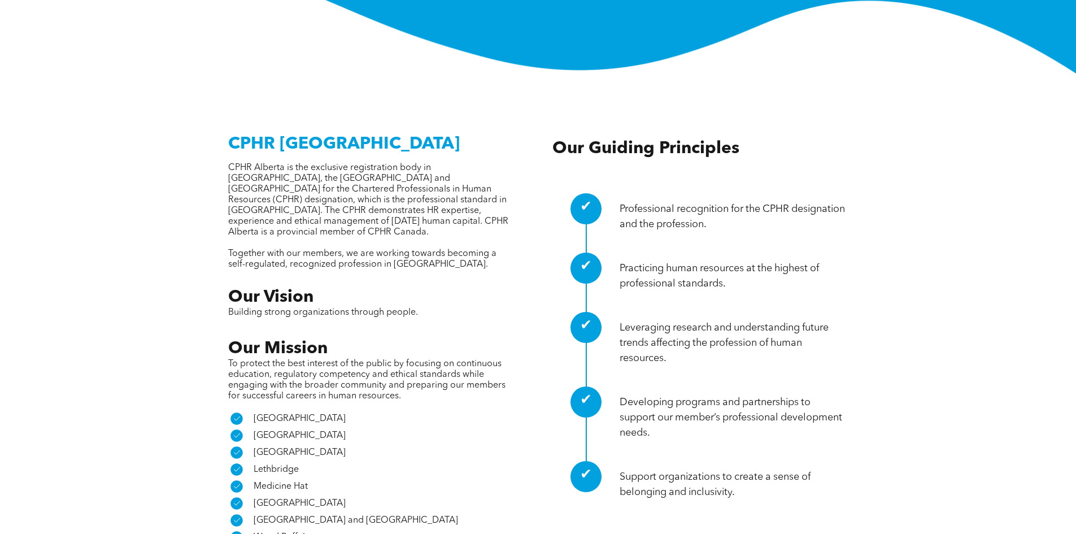
click at [431, 359] on p "To protect the best interest of the public by focusing on continuous education,…" at bounding box center [370, 380] width 284 height 43
click at [430, 359] on p "To protect the best interest of the public by focusing on continuous education,…" at bounding box center [370, 380] width 284 height 43
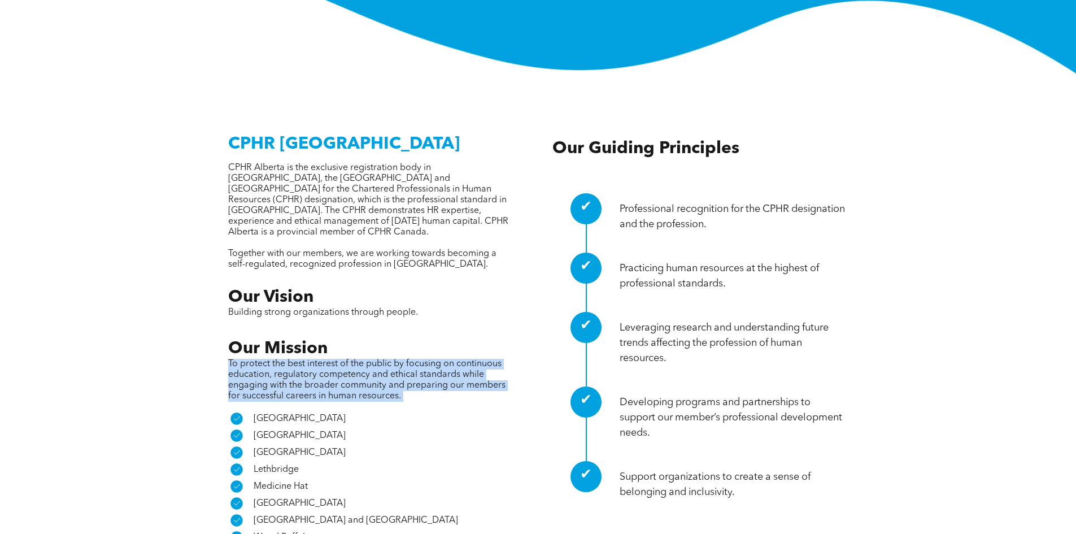
click at [406, 359] on p "To protect the best interest of the public by focusing on continuous education,…" at bounding box center [370, 380] width 284 height 43
click at [414, 359] on p "To protect the best interest of the public by focusing on continuous education,…" at bounding box center [370, 380] width 284 height 43
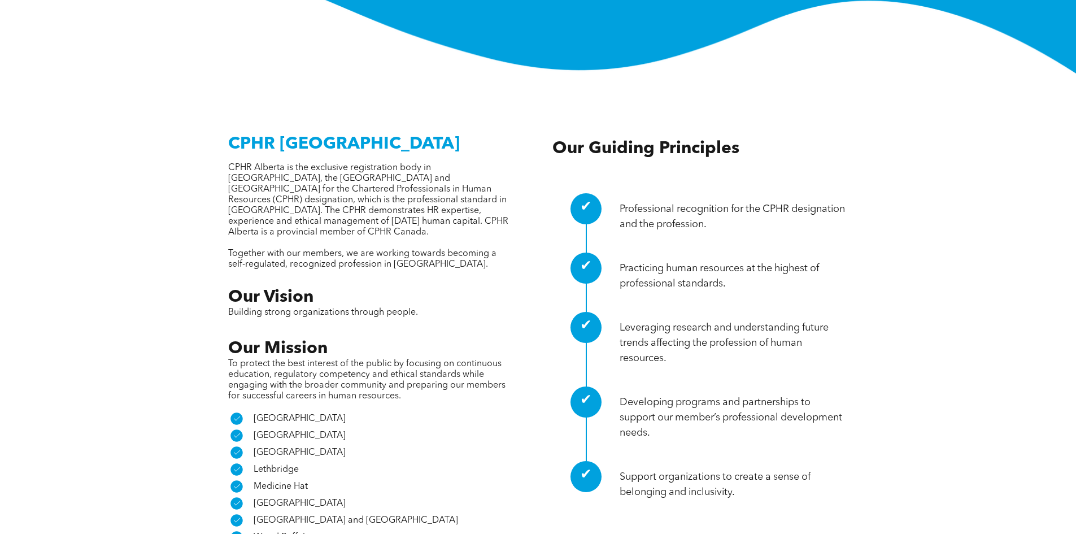
click at [428, 359] on p "To protect the best interest of the public by focusing on continuous education,…" at bounding box center [370, 380] width 284 height 43
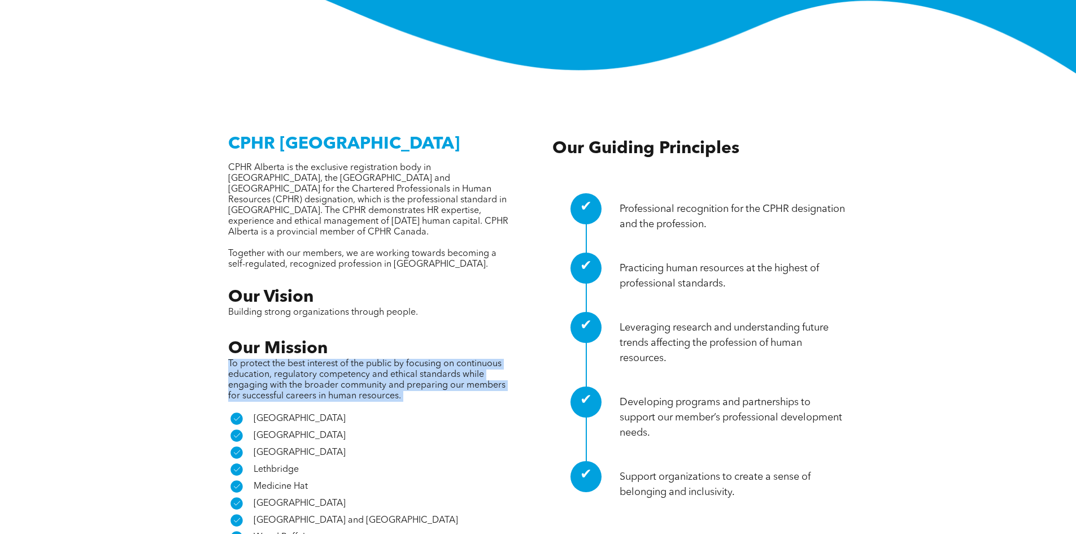
click at [428, 359] on p "To protect the best interest of the public by focusing on continuous education,…" at bounding box center [370, 380] width 284 height 43
click at [433, 359] on p "To protect the best interest of the public by focusing on continuous education,…" at bounding box center [370, 380] width 284 height 43
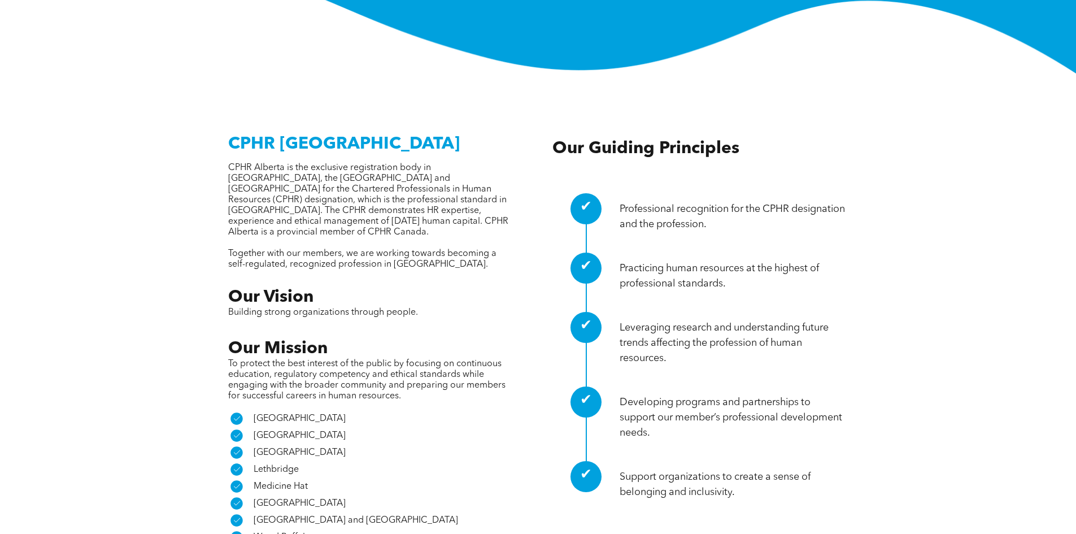
click at [433, 359] on p "To protect the best interest of the public by focusing on continuous education,…" at bounding box center [370, 380] width 284 height 43
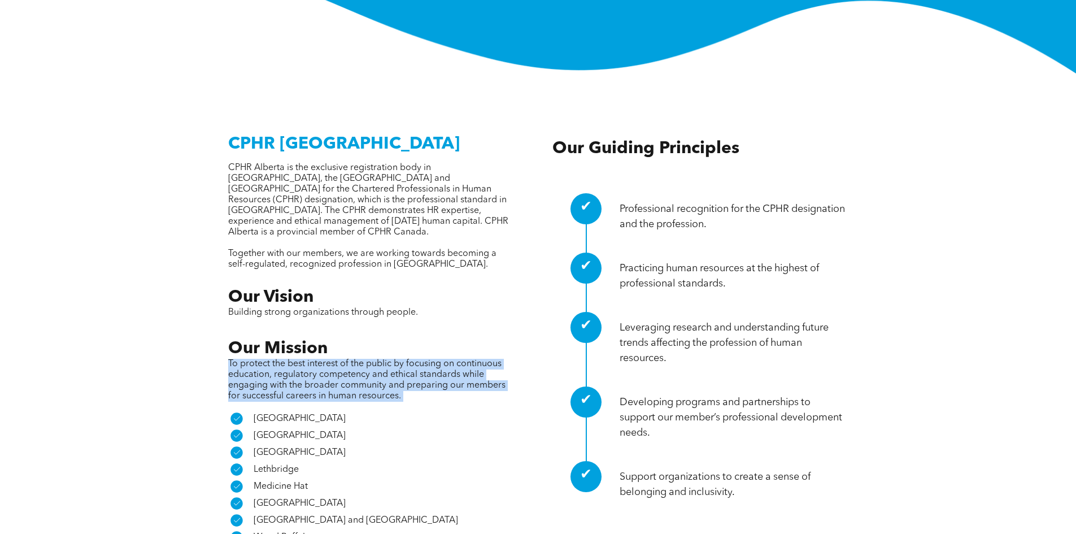
click at [433, 359] on p "To protect the best interest of the public by focusing on continuous education,…" at bounding box center [370, 380] width 284 height 43
click at [436, 359] on p "To protect the best interest of the public by focusing on continuous education,…" at bounding box center [370, 380] width 284 height 43
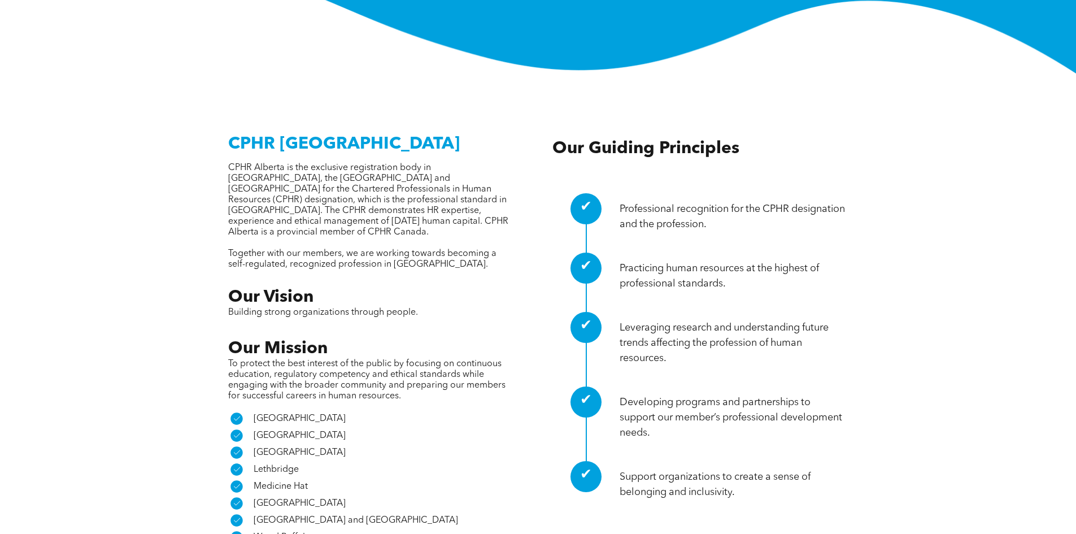
click at [436, 359] on p "To protect the best interest of the public by focusing on continuous education,…" at bounding box center [370, 380] width 284 height 43
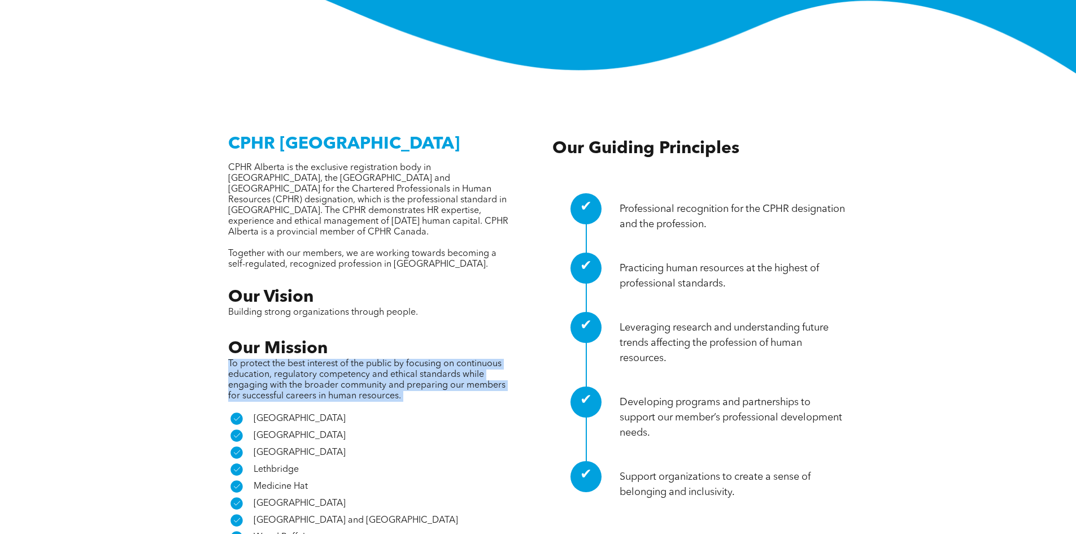
click at [436, 359] on p "To protect the best interest of the public by focusing on continuous education,…" at bounding box center [370, 380] width 284 height 43
click at [440, 359] on p "To protect the best interest of the public by focusing on continuous education,…" at bounding box center [370, 380] width 284 height 43
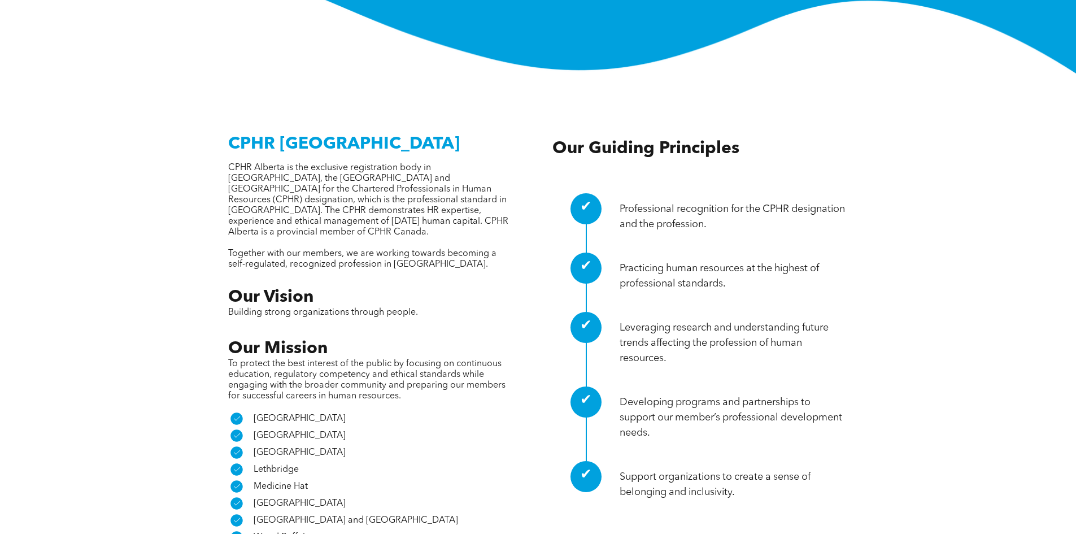
click at [440, 359] on p "To protect the best interest of the public by focusing on continuous education,…" at bounding box center [370, 380] width 284 height 43
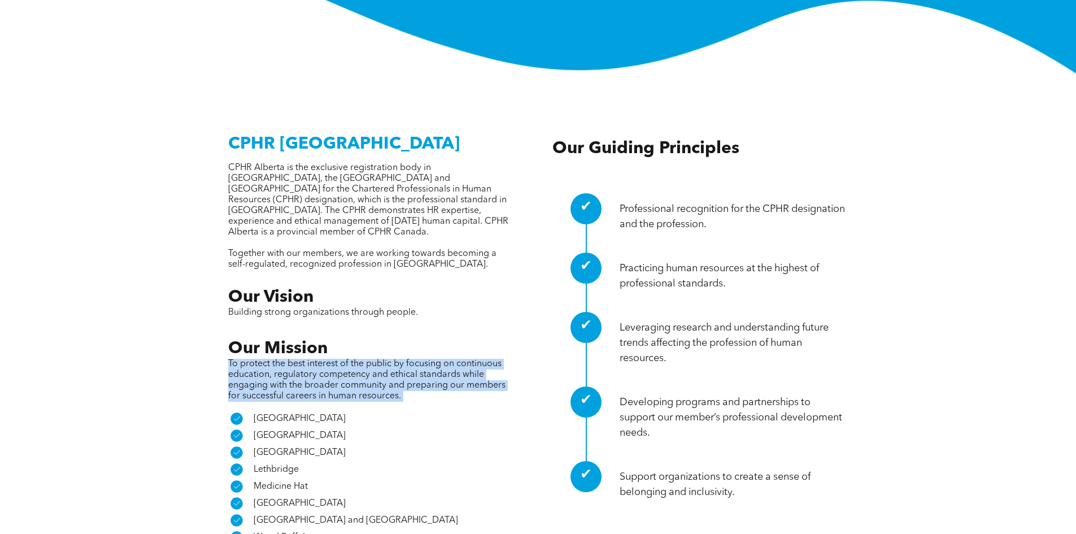
click at [440, 359] on p "To protect the best interest of the public by focusing on continuous education,…" at bounding box center [370, 380] width 284 height 43
click at [451, 359] on span "To protect the best interest of the public by focusing on continuous education,…" at bounding box center [366, 379] width 277 height 41
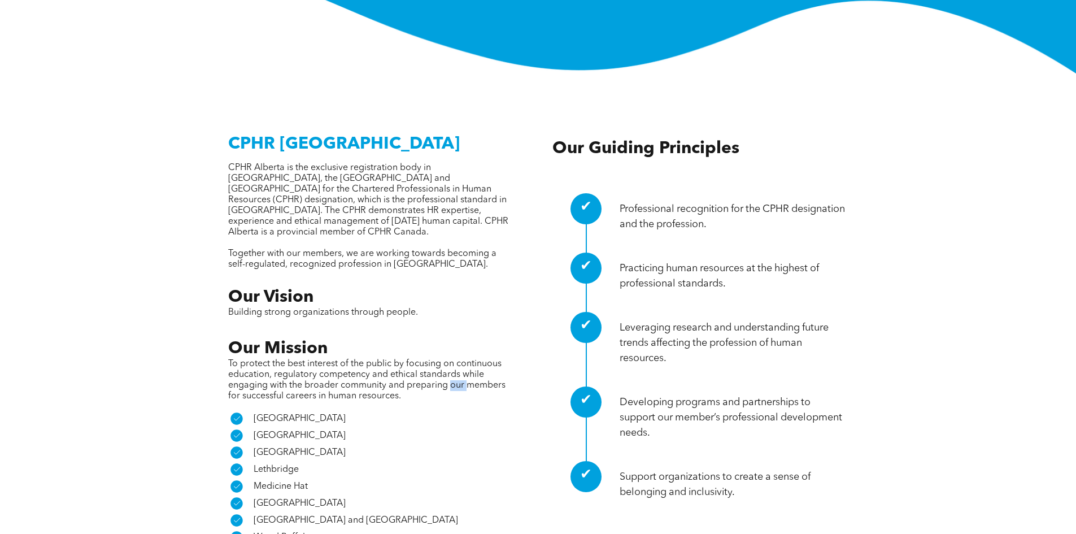
click at [451, 359] on span "To protect the best interest of the public by focusing on continuous education,…" at bounding box center [366, 379] width 277 height 41
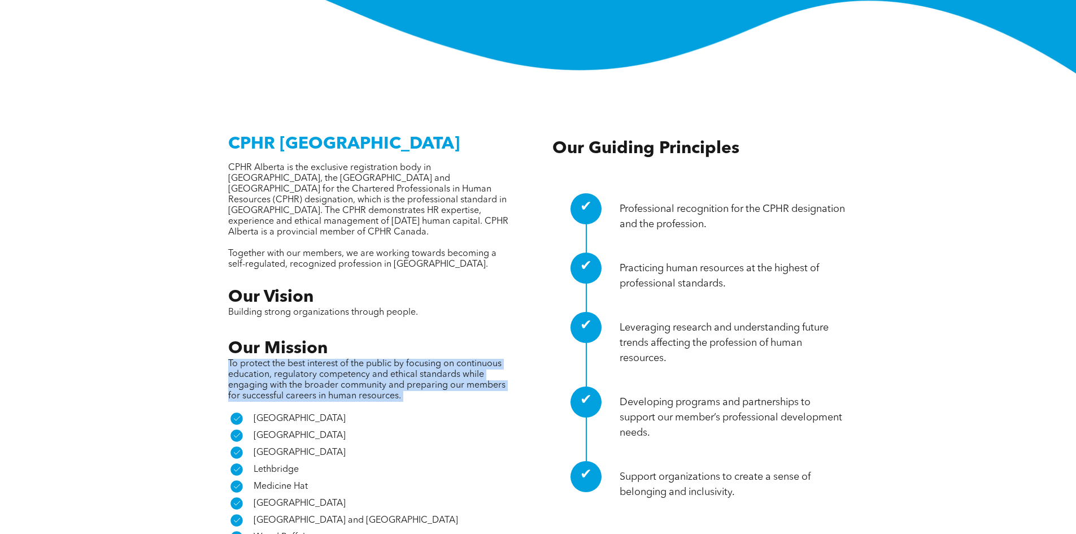
click at [451, 359] on span "To protect the best interest of the public by focusing on continuous education,…" at bounding box center [366, 379] width 277 height 41
click at [449, 359] on p "To protect the best interest of the public by focusing on continuous education,…" at bounding box center [370, 380] width 284 height 43
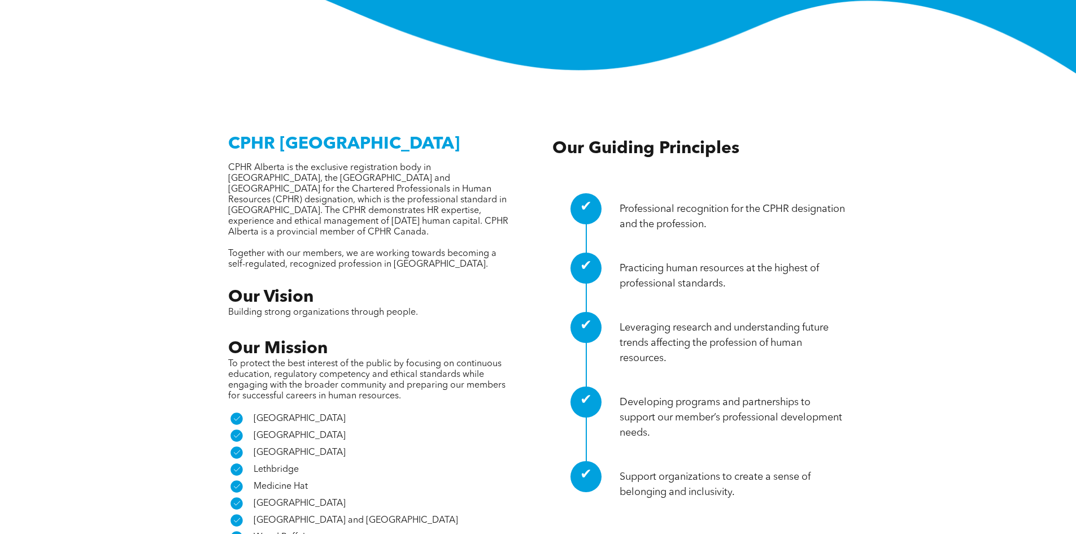
click at [449, 359] on p "To protect the best interest of the public by focusing on continuous education,…" at bounding box center [370, 380] width 284 height 43
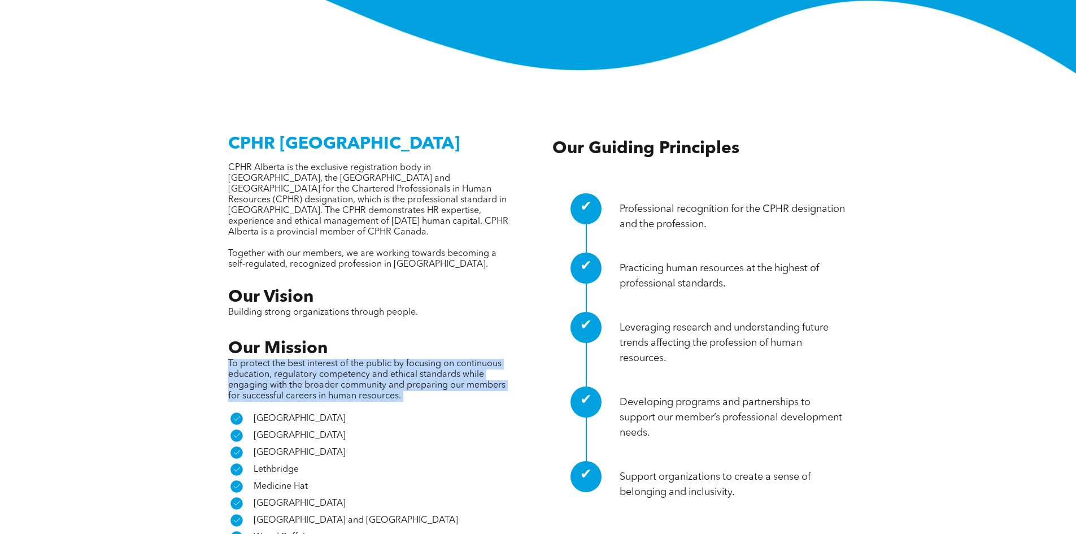
click at [449, 359] on p "To protect the best interest of the public by focusing on continuous education,…" at bounding box center [370, 380] width 284 height 43
click at [417, 359] on p "To protect the best interest of the public by focusing on continuous education,…" at bounding box center [370, 380] width 284 height 43
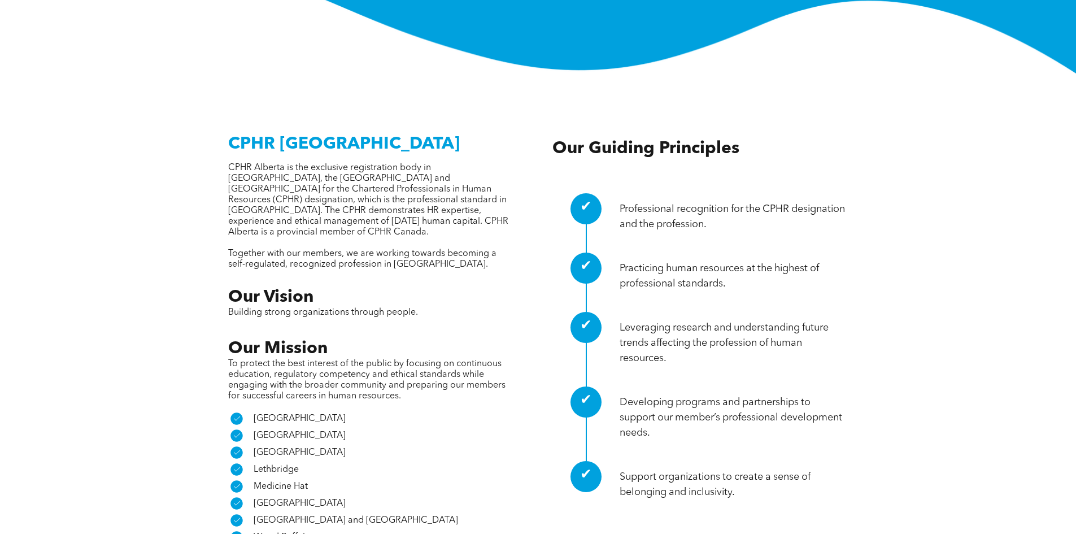
click at [417, 359] on p "To protect the best interest of the public by focusing on continuous education,…" at bounding box center [370, 380] width 284 height 43
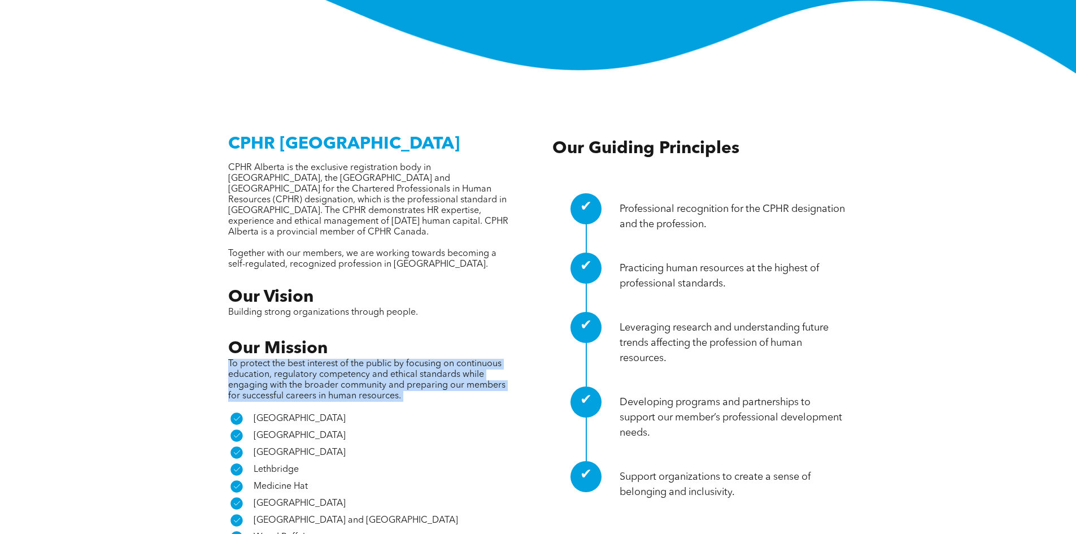
click at [417, 359] on p "To protect the best interest of the public by focusing on continuous education,…" at bounding box center [370, 380] width 284 height 43
click at [432, 359] on p "To protect the best interest of the public by focusing on continuous education,…" at bounding box center [370, 380] width 284 height 43
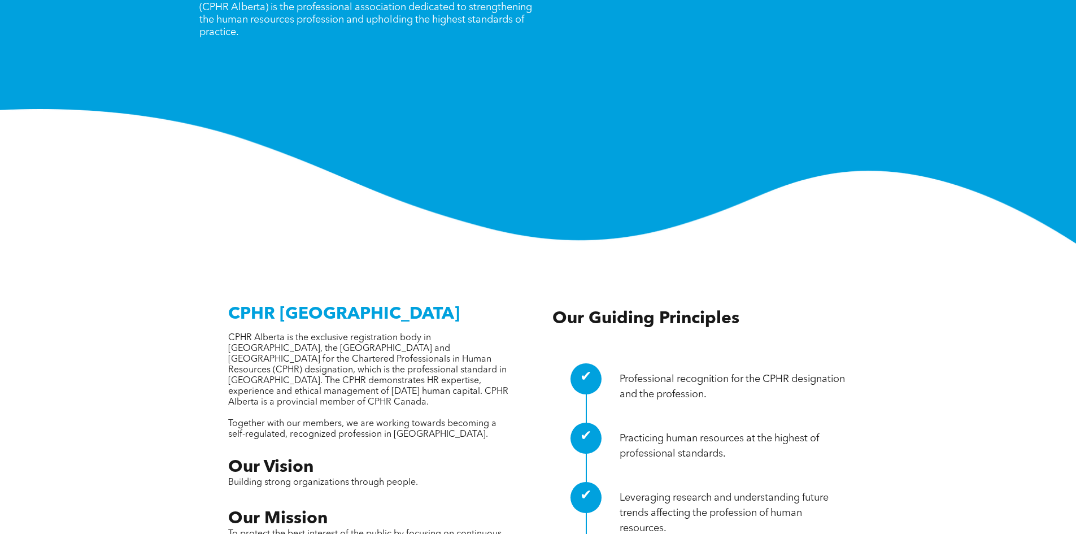
scroll to position [0, 0]
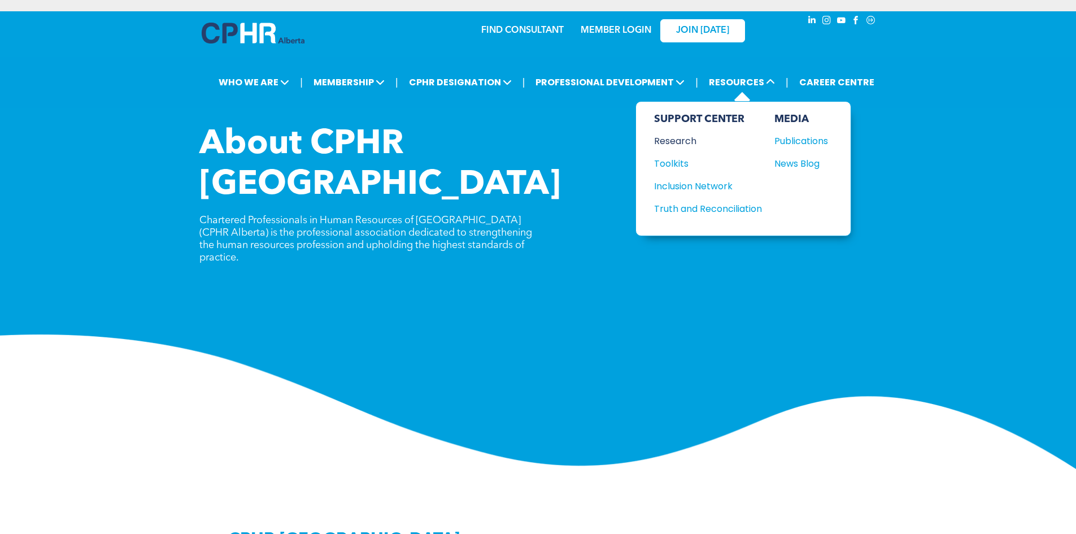
click at [682, 141] on div "Research" at bounding box center [702, 141] width 97 height 14
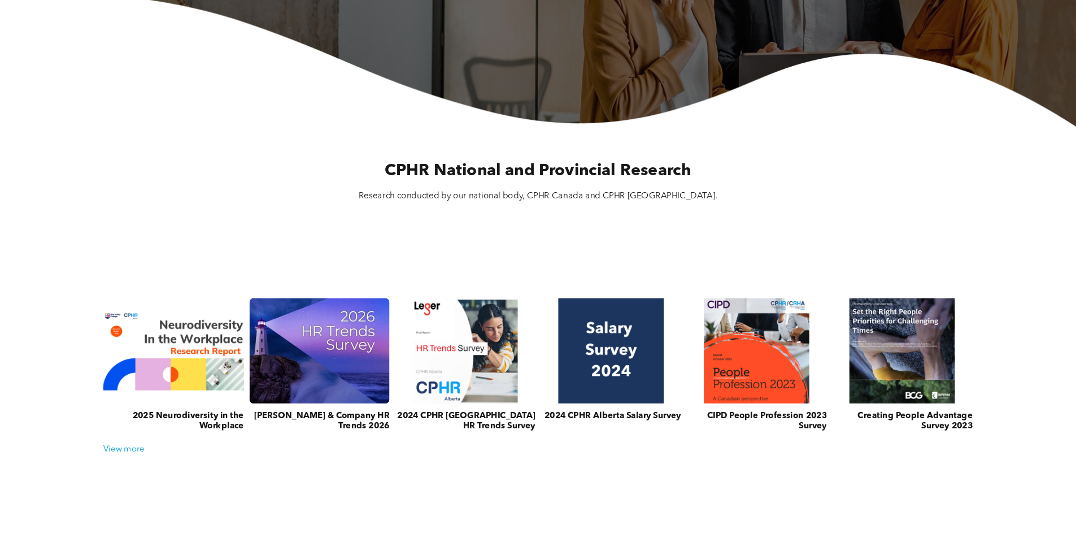
scroll to position [282, 0]
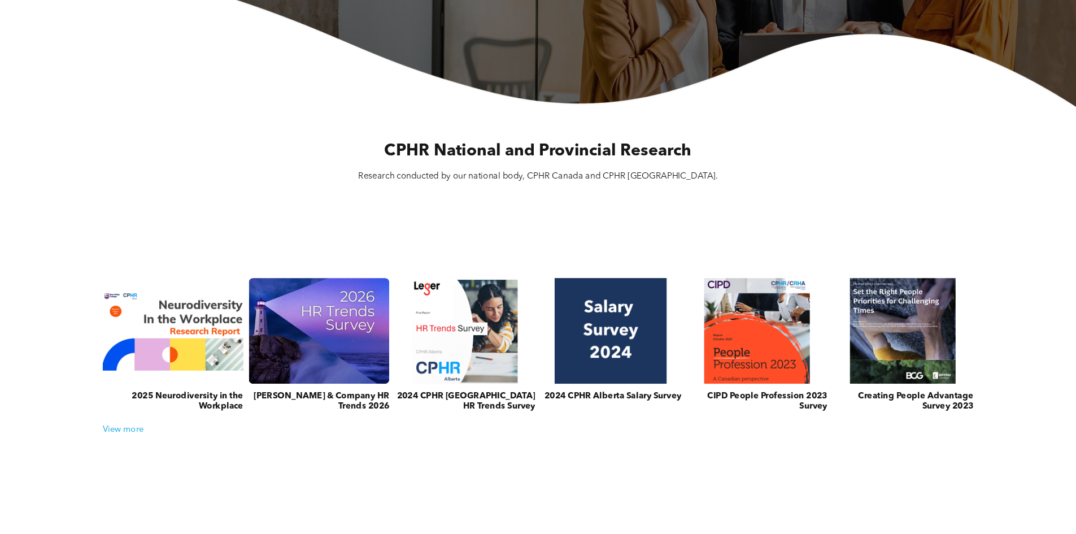
click at [623, 338] on link at bounding box center [611, 331] width 149 height 112
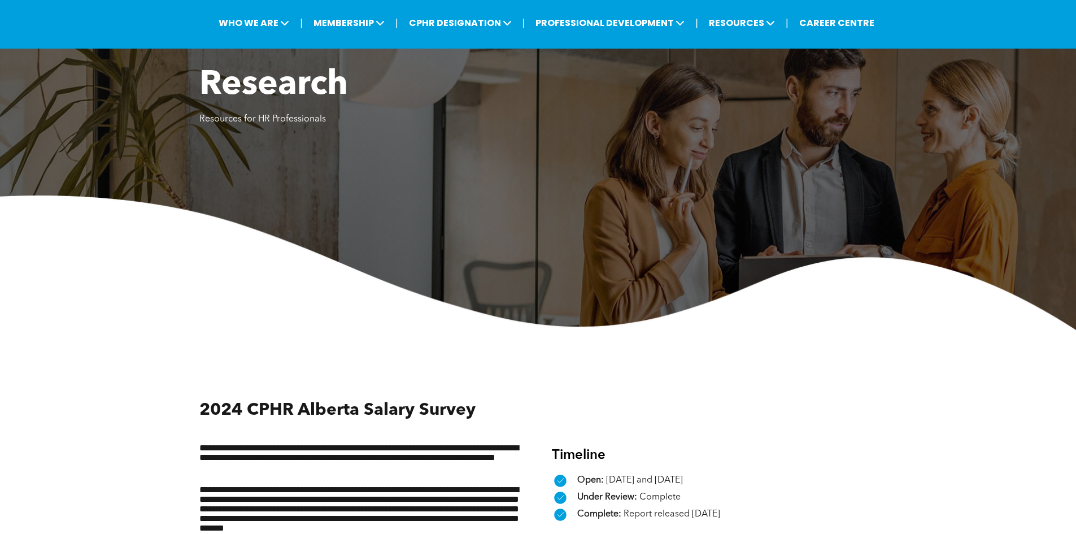
scroll to position [226, 0]
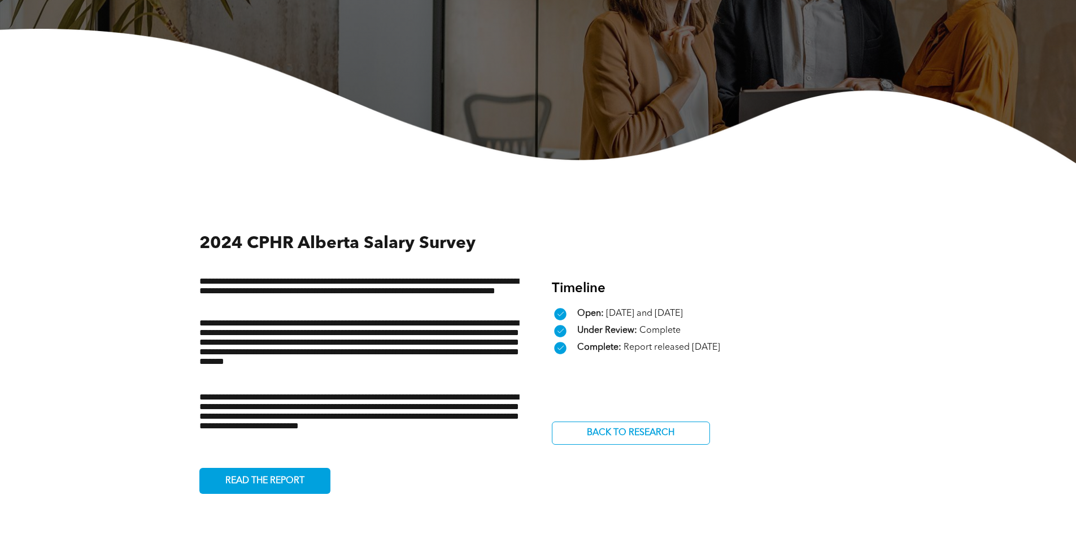
click at [384, 264] on div "**********" at bounding box center [361, 362] width 325 height 263
drag, startPoint x: 411, startPoint y: 301, endPoint x: 418, endPoint y: 320, distance: 20.6
click at [417, 315] on div "**********" at bounding box center [361, 362] width 325 height 172
click at [421, 325] on p "**********" at bounding box center [361, 350] width 325 height 64
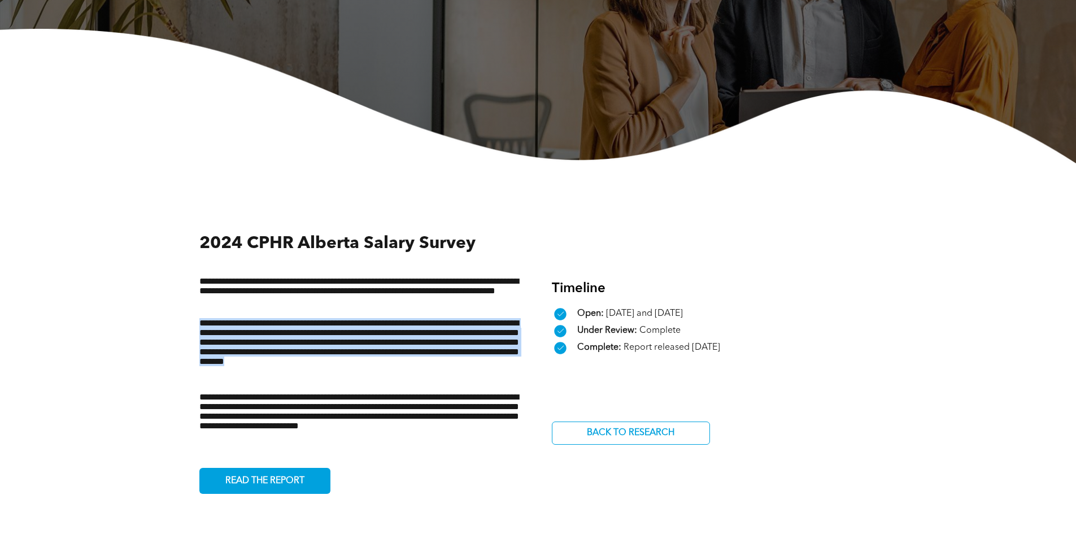
click at [421, 325] on p "**********" at bounding box center [361, 350] width 325 height 64
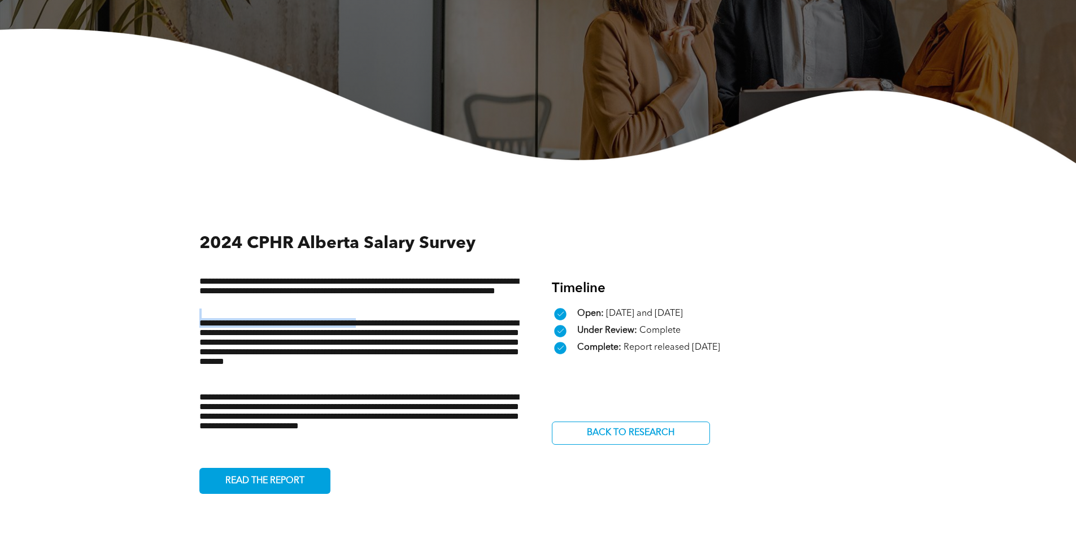
drag, startPoint x: 406, startPoint y: 304, endPoint x: 389, endPoint y: 286, distance: 25.2
click at [401, 320] on div "**********" at bounding box center [361, 362] width 325 height 172
drag, startPoint x: 389, startPoint y: 286, endPoint x: 394, endPoint y: 315, distance: 29.8
click at [394, 315] on div "**********" at bounding box center [361, 362] width 325 height 172
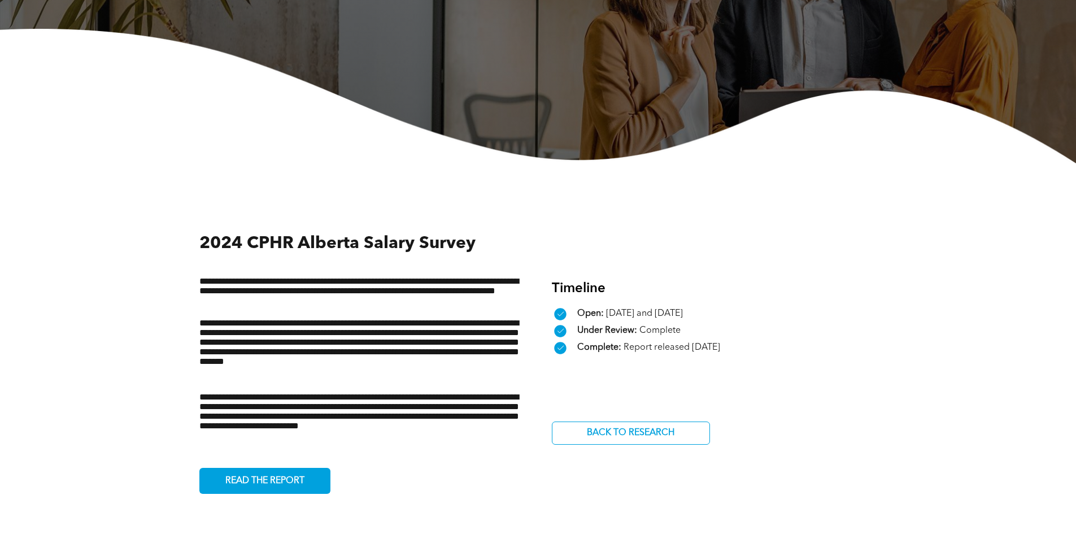
click at [400, 312] on div "**********" at bounding box center [361, 362] width 325 height 172
drag, startPoint x: 406, startPoint y: 312, endPoint x: 403, endPoint y: 306, distance: 6.6
click at [403, 306] on div "**********" at bounding box center [361, 362] width 325 height 172
drag, startPoint x: 407, startPoint y: 298, endPoint x: 401, endPoint y: 294, distance: 7.1
click at [401, 294] on p "**********" at bounding box center [361, 292] width 325 height 32
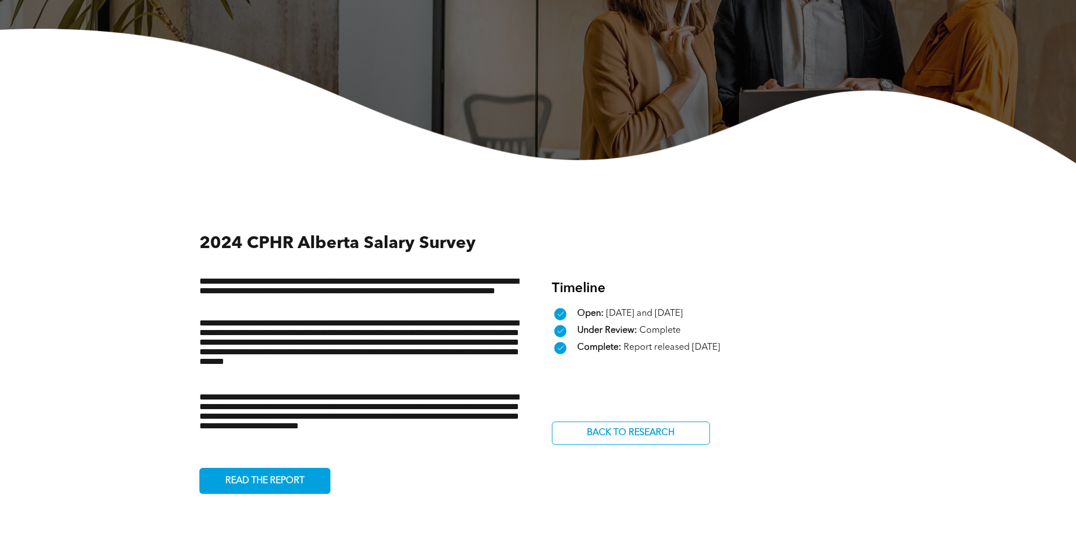
click at [406, 305] on p "**********" at bounding box center [361, 292] width 325 height 32
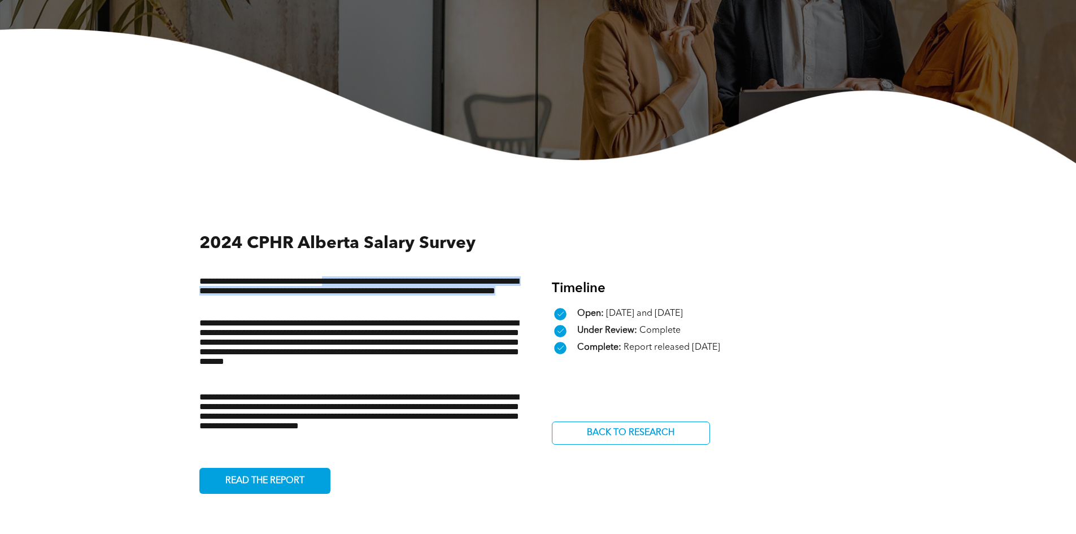
drag, startPoint x: 414, startPoint y: 315, endPoint x: 342, endPoint y: 278, distance: 80.8
click at [347, 284] on div "**********" at bounding box center [361, 362] width 325 height 172
drag, startPoint x: 356, startPoint y: 286, endPoint x: 395, endPoint y: 305, distance: 44.0
click at [395, 305] on p "**********" at bounding box center [361, 292] width 325 height 32
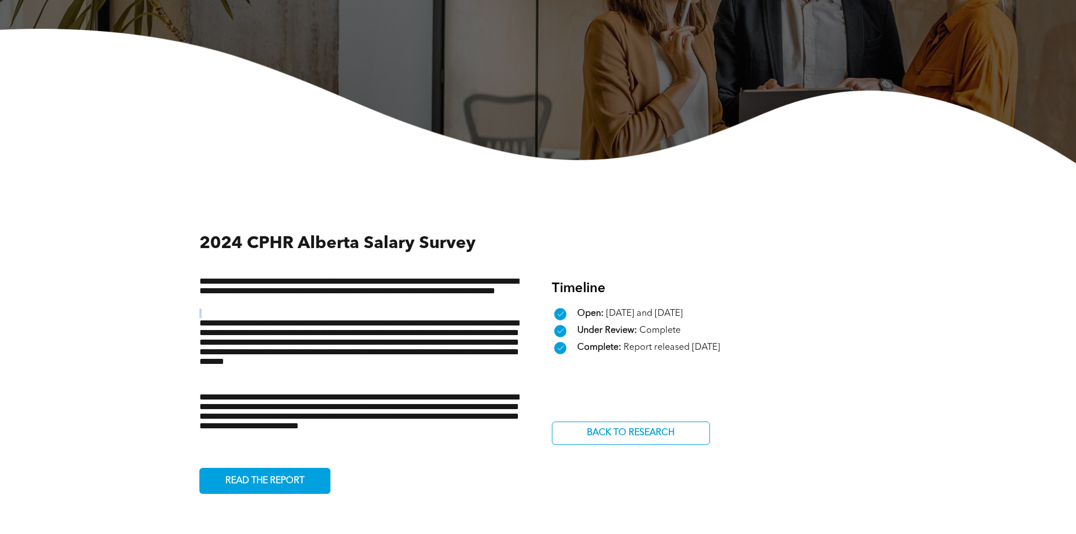
drag, startPoint x: 395, startPoint y: 305, endPoint x: 398, endPoint y: 318, distance: 13.2
click at [398, 318] on div "**********" at bounding box center [361, 362] width 325 height 172
click at [397, 317] on div "**********" at bounding box center [361, 362] width 325 height 172
drag, startPoint x: 401, startPoint y: 312, endPoint x: 399, endPoint y: 306, distance: 6.3
click at [399, 306] on div "**********" at bounding box center [361, 362] width 325 height 172
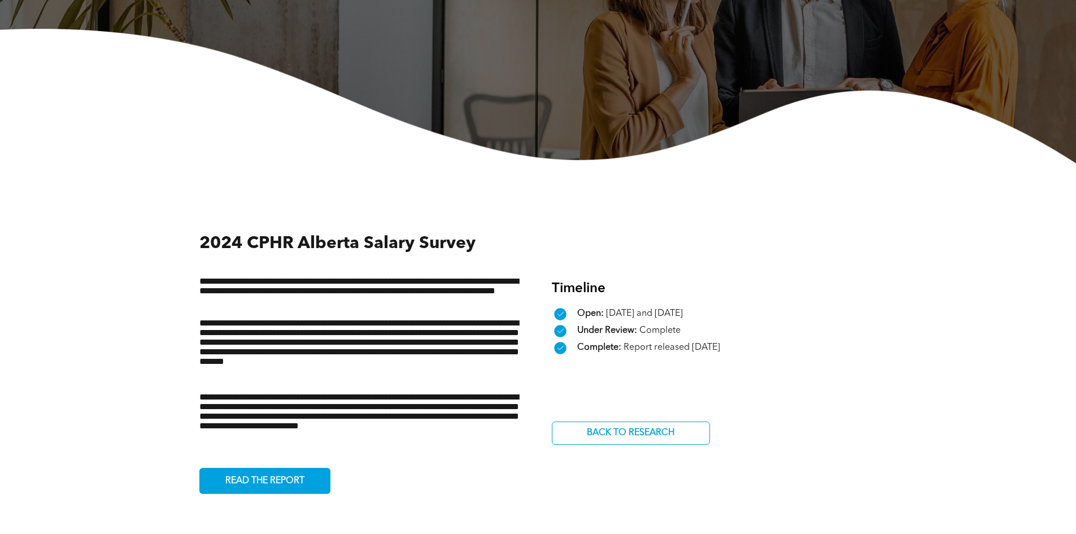
click at [480, 365] on p "**********" at bounding box center [361, 350] width 325 height 64
click at [489, 365] on p "**********" at bounding box center [361, 350] width 325 height 64
click at [490, 365] on p "**********" at bounding box center [361, 350] width 325 height 64
drag, startPoint x: 393, startPoint y: 328, endPoint x: 459, endPoint y: 374, distance: 80.7
click at [459, 374] on p "**********" at bounding box center [361, 350] width 325 height 64
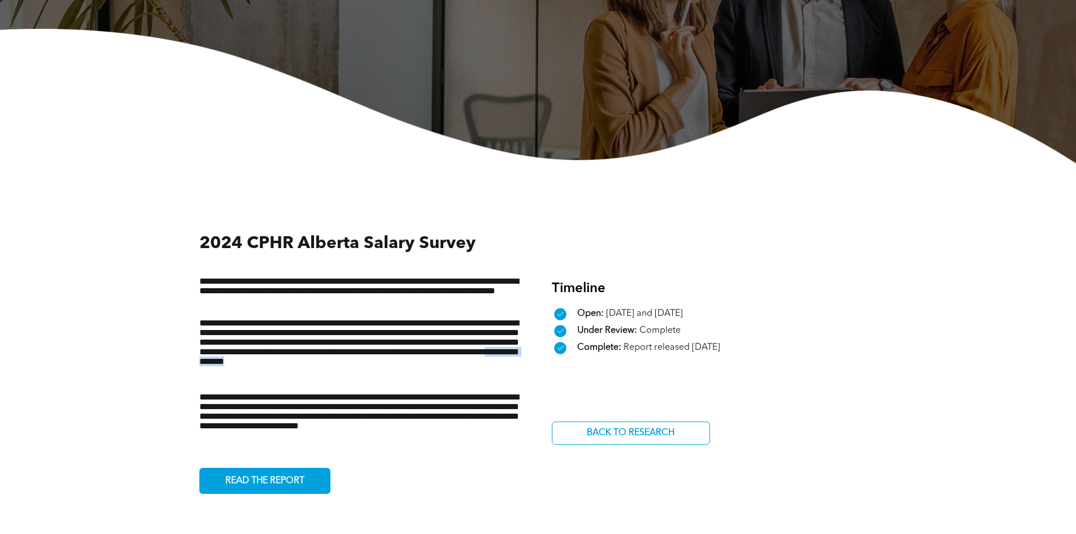
click at [459, 374] on p "**********" at bounding box center [361, 350] width 325 height 64
drag, startPoint x: 459, startPoint y: 394, endPoint x: 450, endPoint y: 389, distance: 10.9
click at [450, 389] on div "**********" at bounding box center [361, 362] width 325 height 172
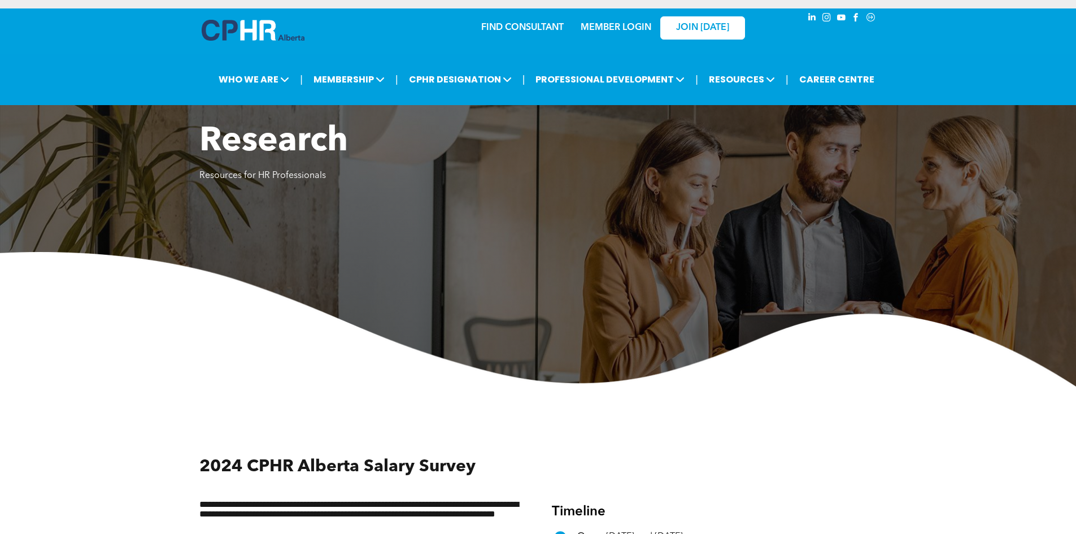
scroll to position [0, 0]
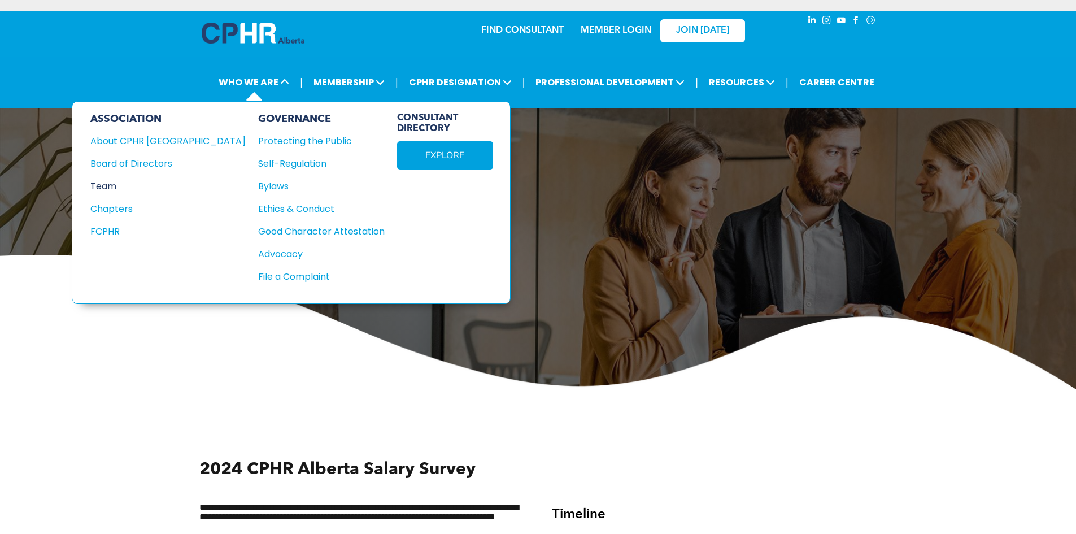
click at [119, 192] on div "Team" at bounding box center [160, 186] width 140 height 14
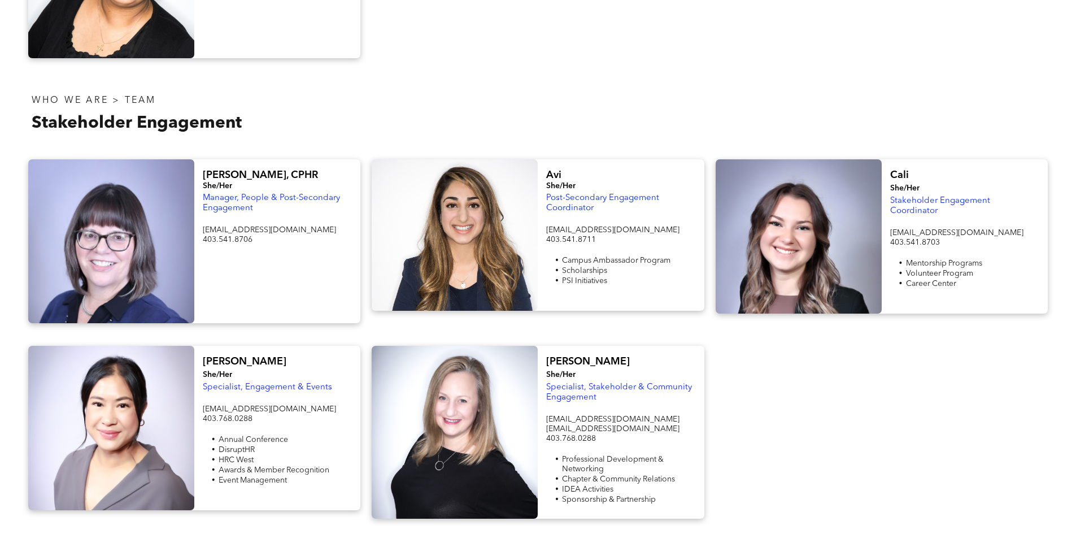
scroll to position [565, 0]
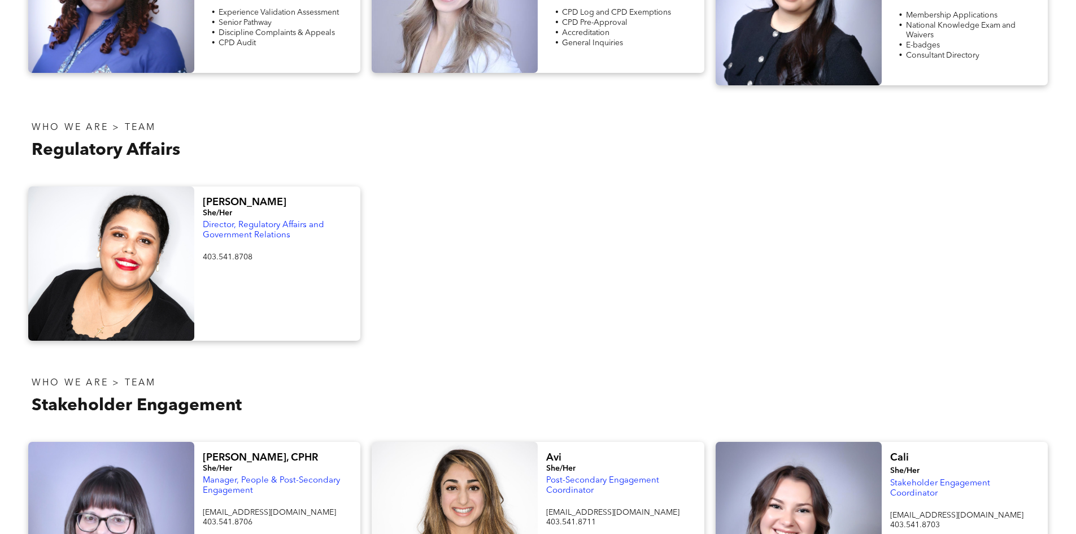
click at [154, 249] on div at bounding box center [111, 263] width 166 height 154
click at [215, 186] on div "[PERSON_NAME]/Her Director, Regulatory Affairs and Government Relations 403.541…" at bounding box center [277, 263] width 166 height 154
click at [217, 197] on span "[PERSON_NAME]" at bounding box center [245, 202] width 84 height 10
click at [224, 253] on span "403.541.8708" at bounding box center [228, 257] width 50 height 8
drag, startPoint x: 306, startPoint y: 233, endPoint x: 227, endPoint y: 186, distance: 92.4
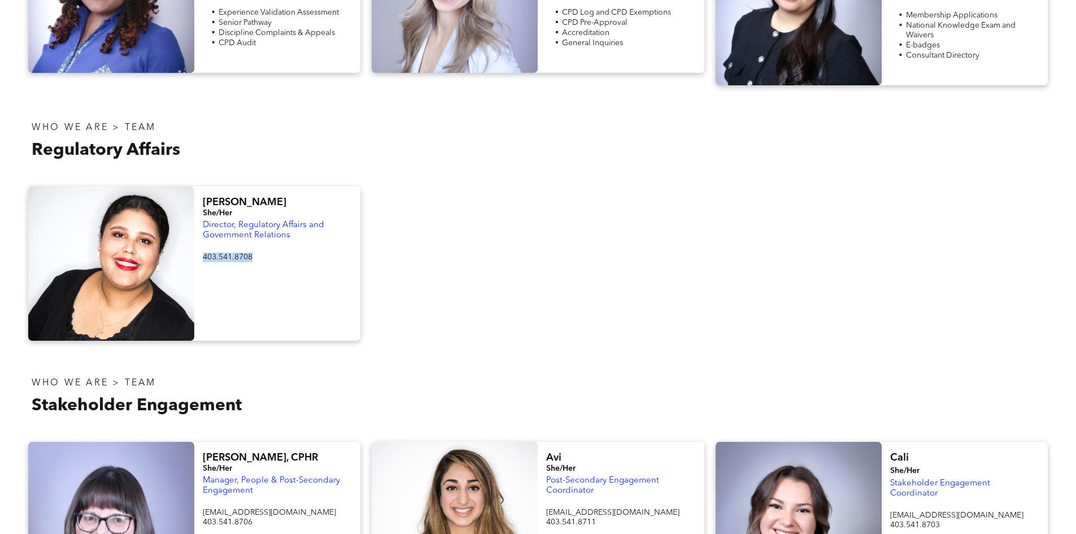
click at [294, 234] on div "Director, Regulatory Affairs and Government Relations" at bounding box center [277, 230] width 149 height 23
drag, startPoint x: 227, startPoint y: 186, endPoint x: 312, endPoint y: 243, distance: 102.9
click at [311, 243] on div "[PERSON_NAME]/Her Director, Regulatory Affairs and Government Relations 403.541…" at bounding box center [277, 263] width 166 height 154
click at [312, 243] on div "[PERSON_NAME]/Her Director, Regulatory Affairs and Government Relations 403.541…" at bounding box center [277, 263] width 166 height 154
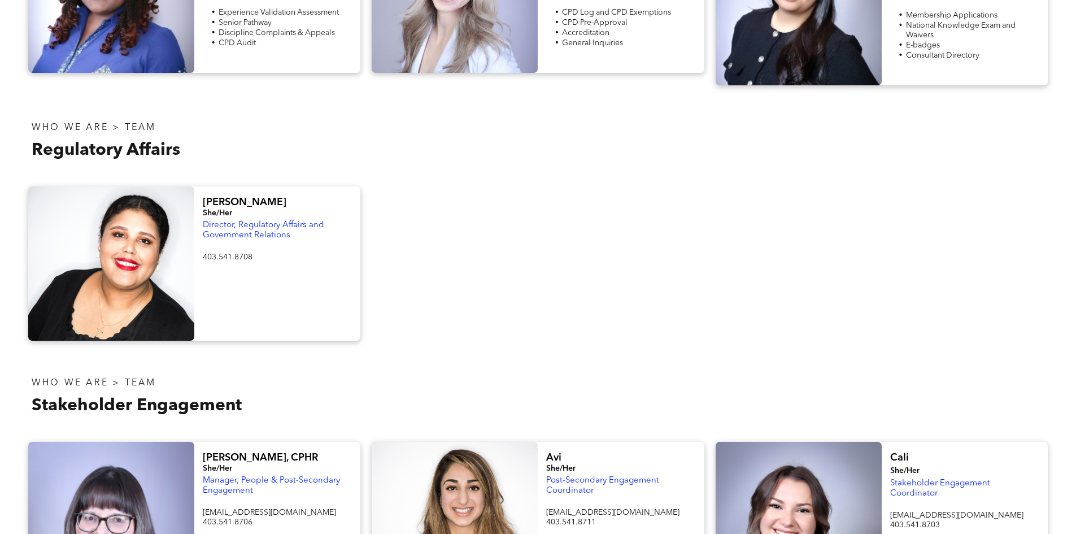
click at [445, 272] on div at bounding box center [537, 263] width 343 height 154
drag, startPoint x: 470, startPoint y: 272, endPoint x: 499, endPoint y: 233, distance: 48.4
click at [493, 230] on div at bounding box center [537, 263] width 343 height 154
click at [499, 233] on div at bounding box center [537, 263] width 343 height 154
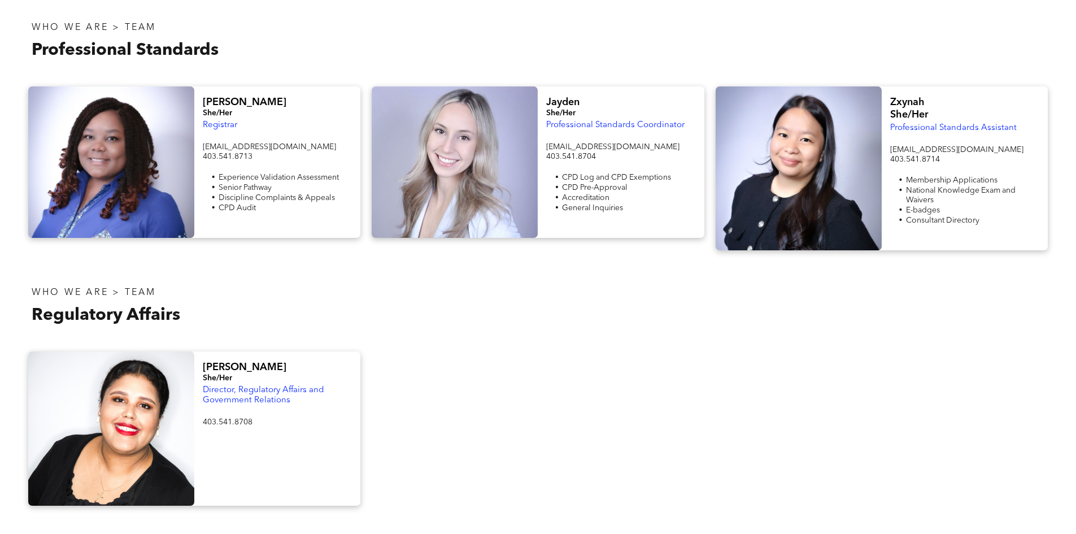
scroll to position [395, 0]
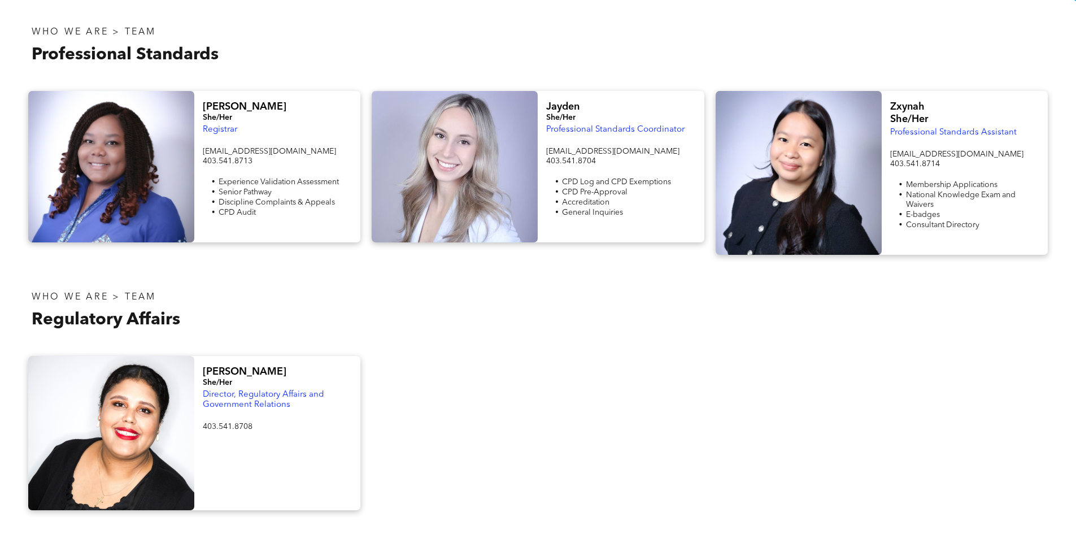
click at [584, 313] on div at bounding box center [796, 310] width 516 height 67
drag, startPoint x: 322, startPoint y: 193, endPoint x: 605, endPoint y: 297, distance: 301.7
click at [590, 301] on div "WHO WE ARE > TEAM Regulatory Affairs" at bounding box center [538, 310] width 1031 height 67
click at [613, 295] on div at bounding box center [796, 310] width 516 height 67
drag, startPoint x: 662, startPoint y: 299, endPoint x: 661, endPoint y: 316, distance: 17.5
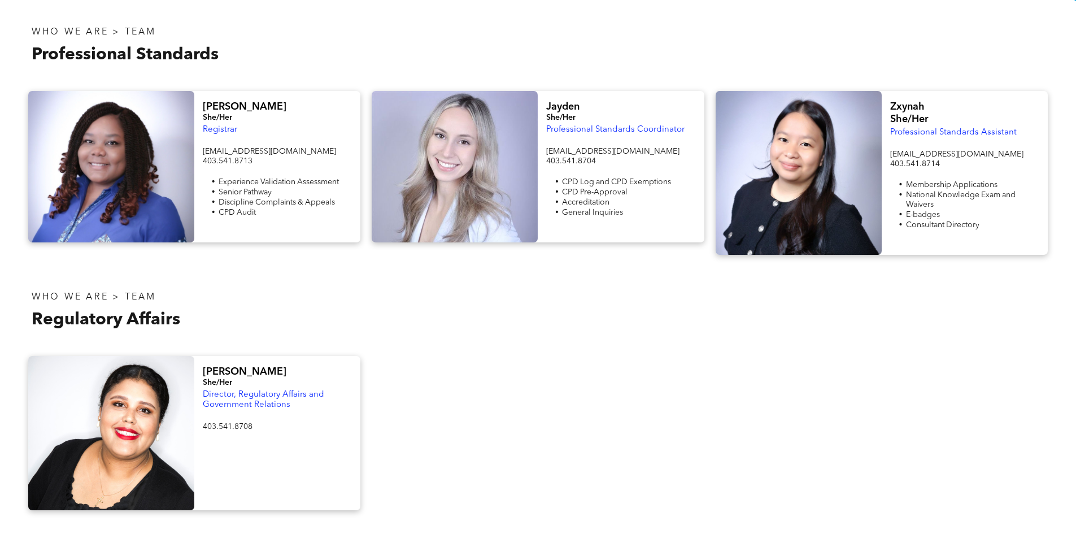
click at [661, 316] on div at bounding box center [796, 310] width 516 height 67
drag, startPoint x: 661, startPoint y: 316, endPoint x: 640, endPoint y: 312, distance: 21.4
click at [640, 312] on div at bounding box center [796, 310] width 516 height 67
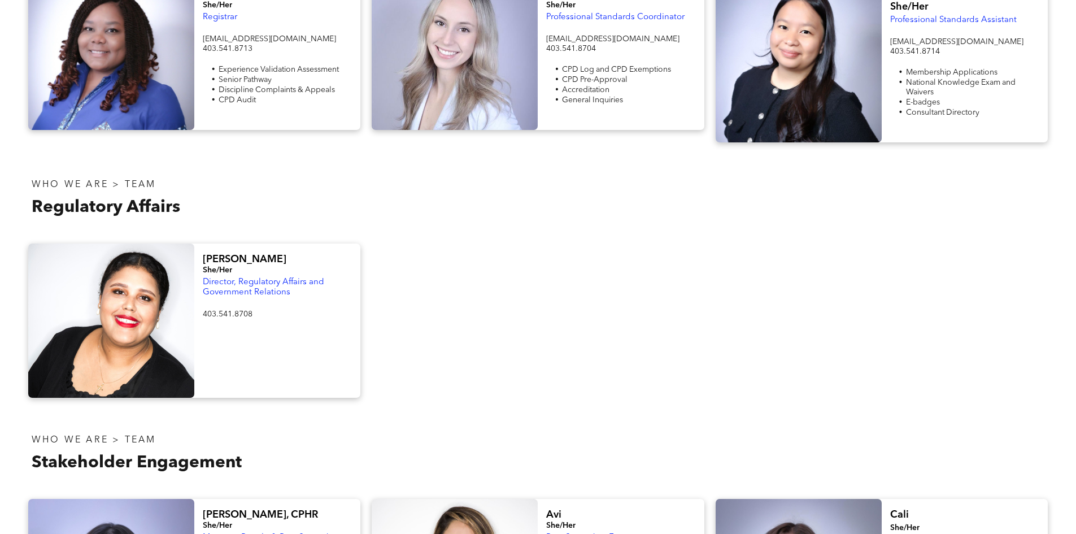
scroll to position [508, 0]
drag, startPoint x: 598, startPoint y: 293, endPoint x: 467, endPoint y: 259, distance: 136.1
click at [467, 259] on div at bounding box center [537, 320] width 343 height 154
click at [491, 281] on div at bounding box center [537, 320] width 343 height 154
click at [473, 311] on div at bounding box center [537, 320] width 343 height 154
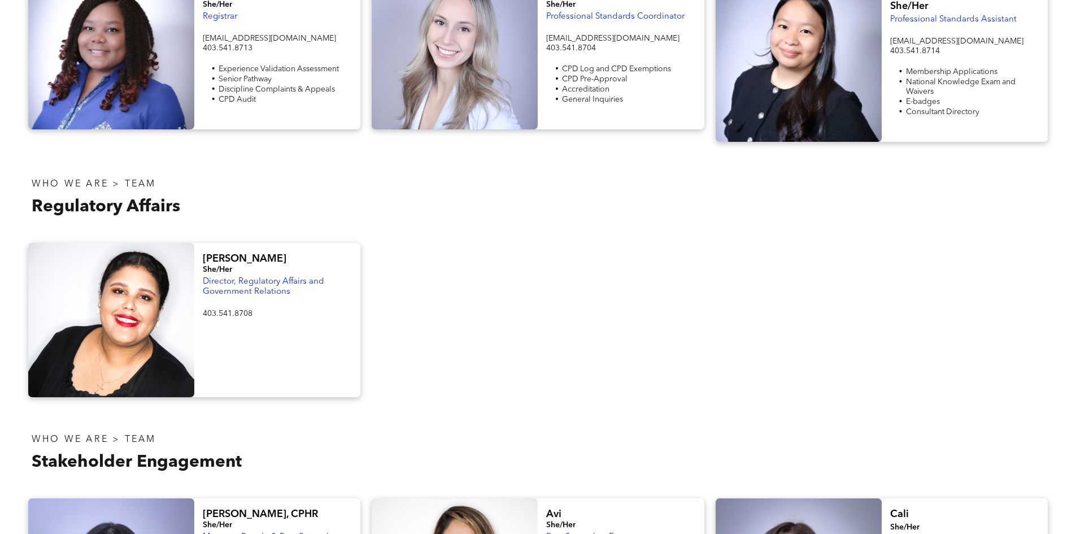
drag, startPoint x: 114, startPoint y: 184, endPoint x: 489, endPoint y: 264, distance: 384.1
click at [489, 264] on div at bounding box center [537, 320] width 343 height 154
drag, startPoint x: 489, startPoint y: 264, endPoint x: 496, endPoint y: 246, distance: 19.8
click at [496, 246] on div at bounding box center [537, 320] width 343 height 154
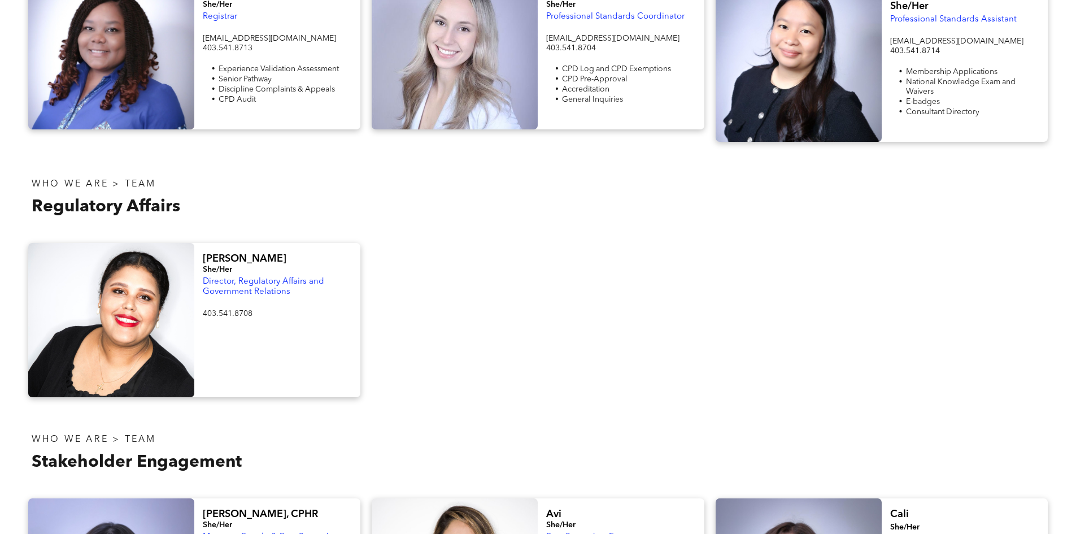
click at [496, 246] on div at bounding box center [537, 320] width 343 height 154
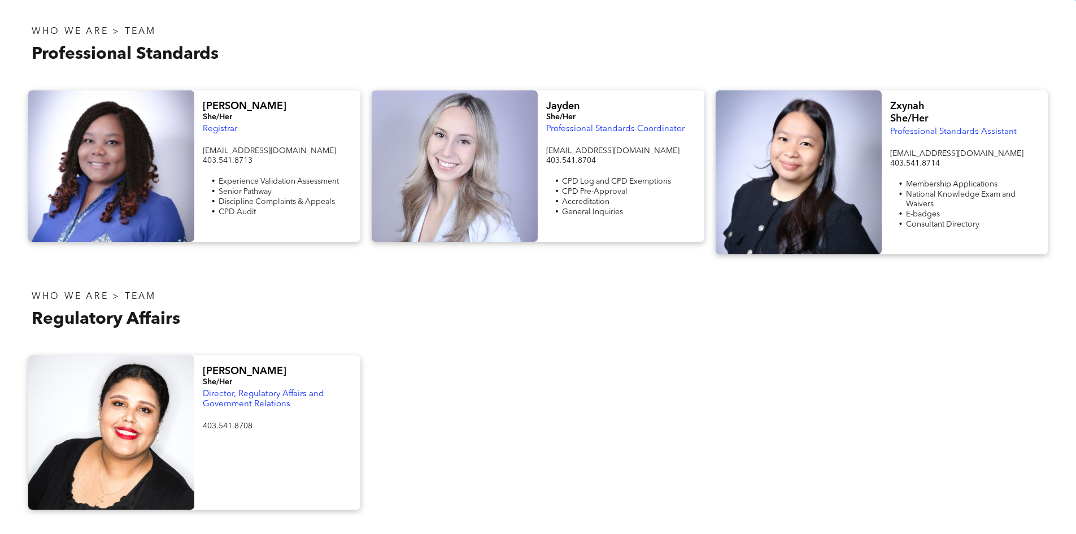
scroll to position [395, 0]
click at [223, 368] on span "[PERSON_NAME]" at bounding box center [245, 372] width 84 height 10
click at [225, 367] on span "[PERSON_NAME]" at bounding box center [245, 372] width 84 height 10
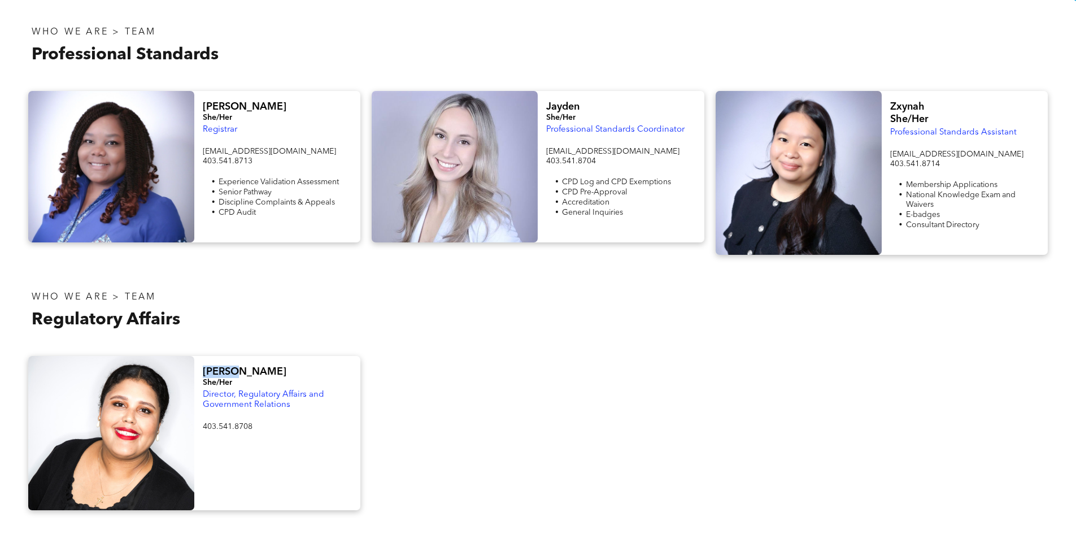
click at [225, 367] on span "[PERSON_NAME]" at bounding box center [245, 372] width 84 height 10
click at [220, 325] on div "Regulatory Affairs" at bounding box center [281, 319] width 498 height 23
click at [215, 310] on h3 "Regulatory Affairs" at bounding box center [281, 320] width 498 height 20
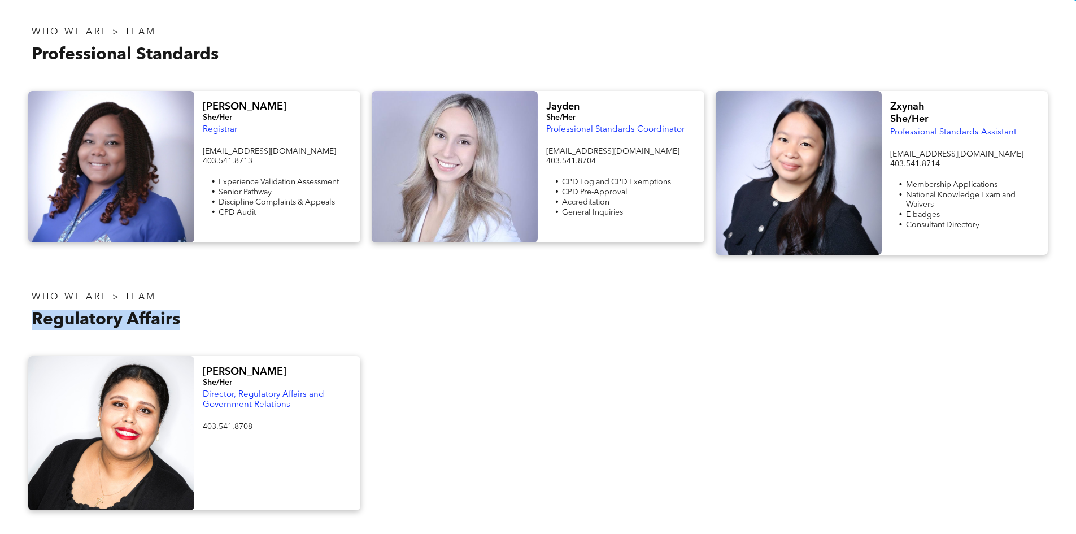
click at [215, 310] on h3 "Regulatory Affairs" at bounding box center [281, 320] width 498 height 20
click at [243, 322] on h3 "Regulatory Affairs" at bounding box center [281, 320] width 498 height 20
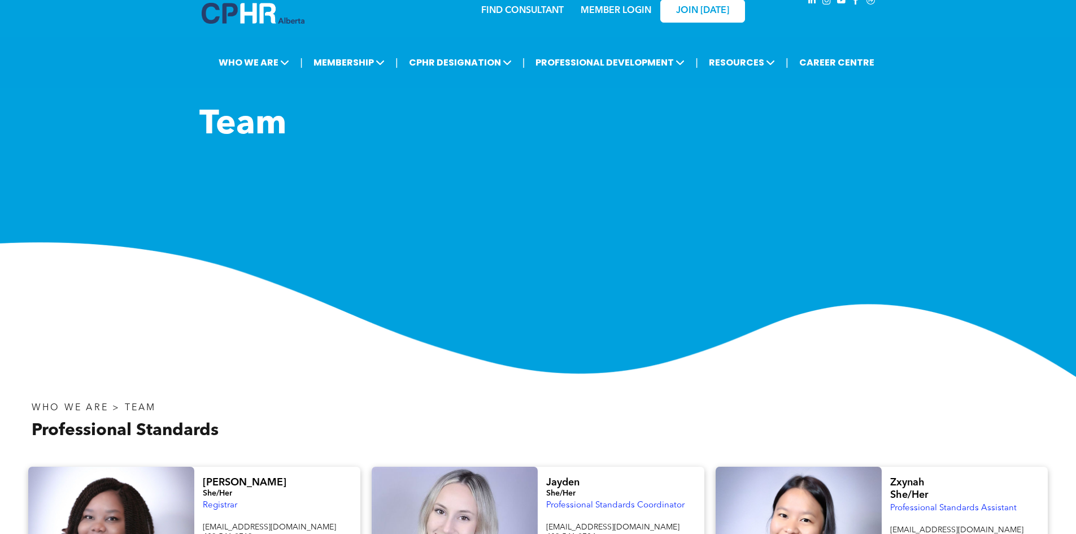
scroll to position [0, 0]
